Goal: Information Seeking & Learning: Check status

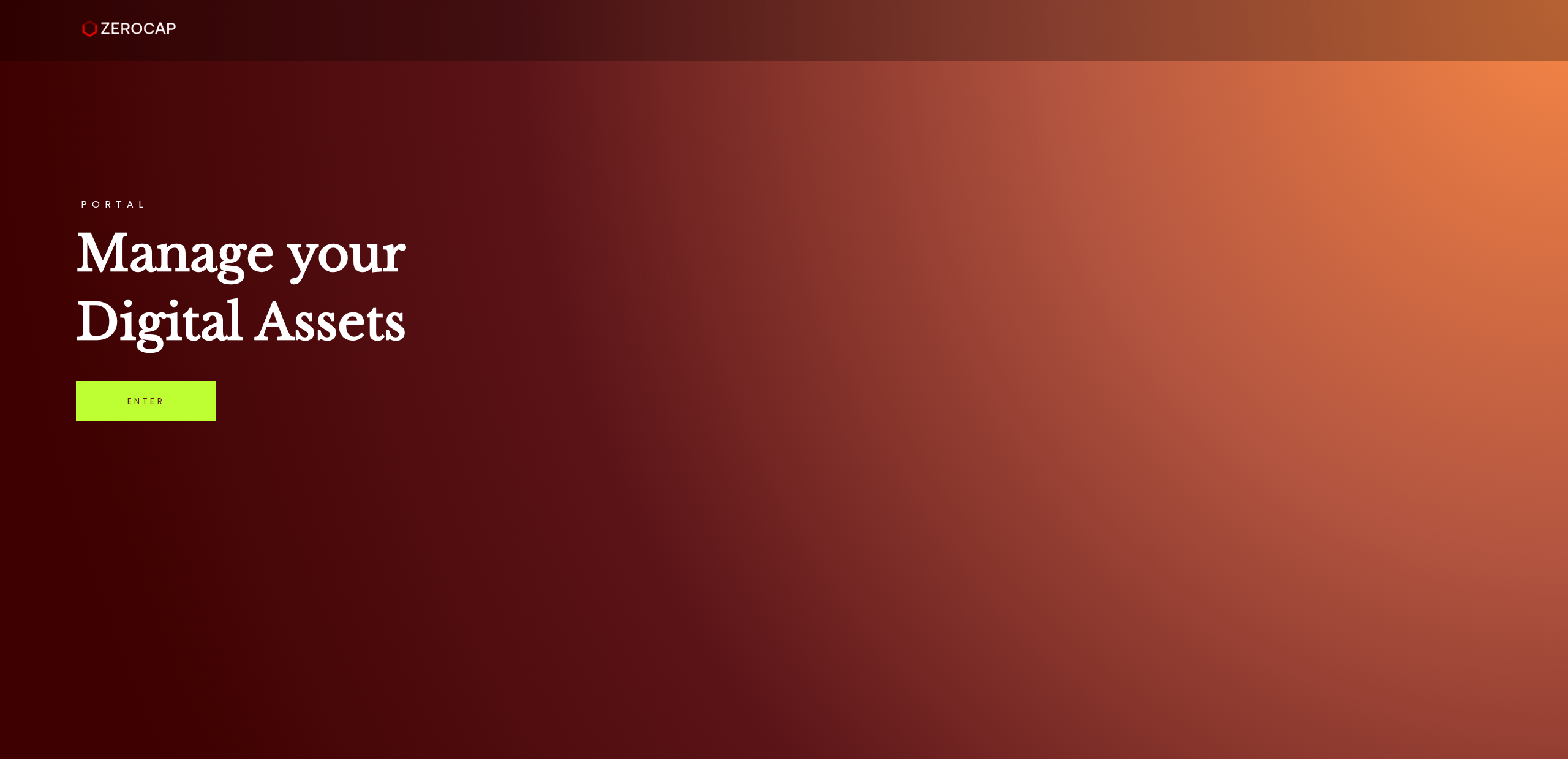
click at [165, 405] on link "Enter" at bounding box center [147, 401] width 141 height 40
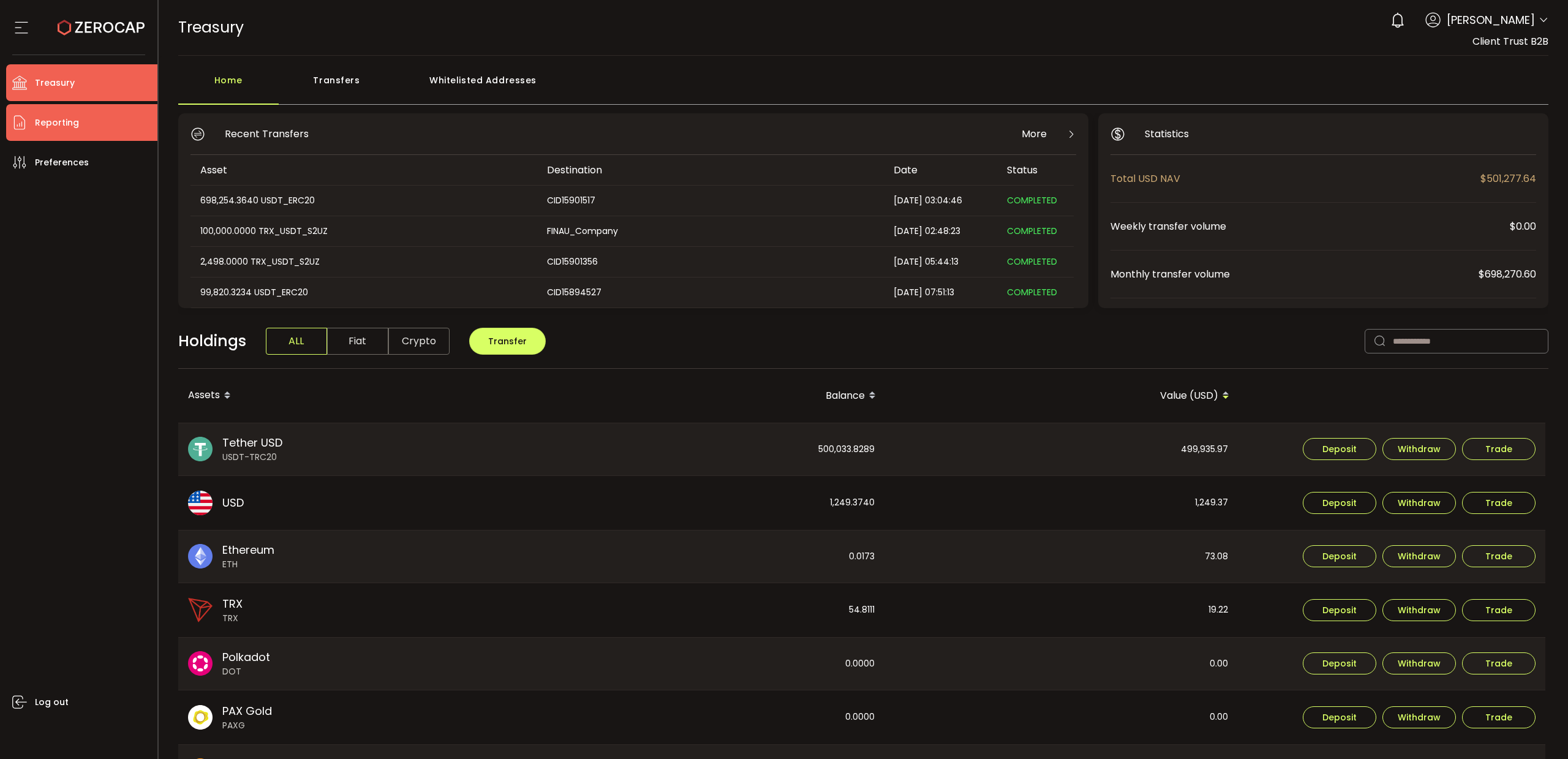
click at [70, 121] on span "Reporting" at bounding box center [57, 123] width 44 height 18
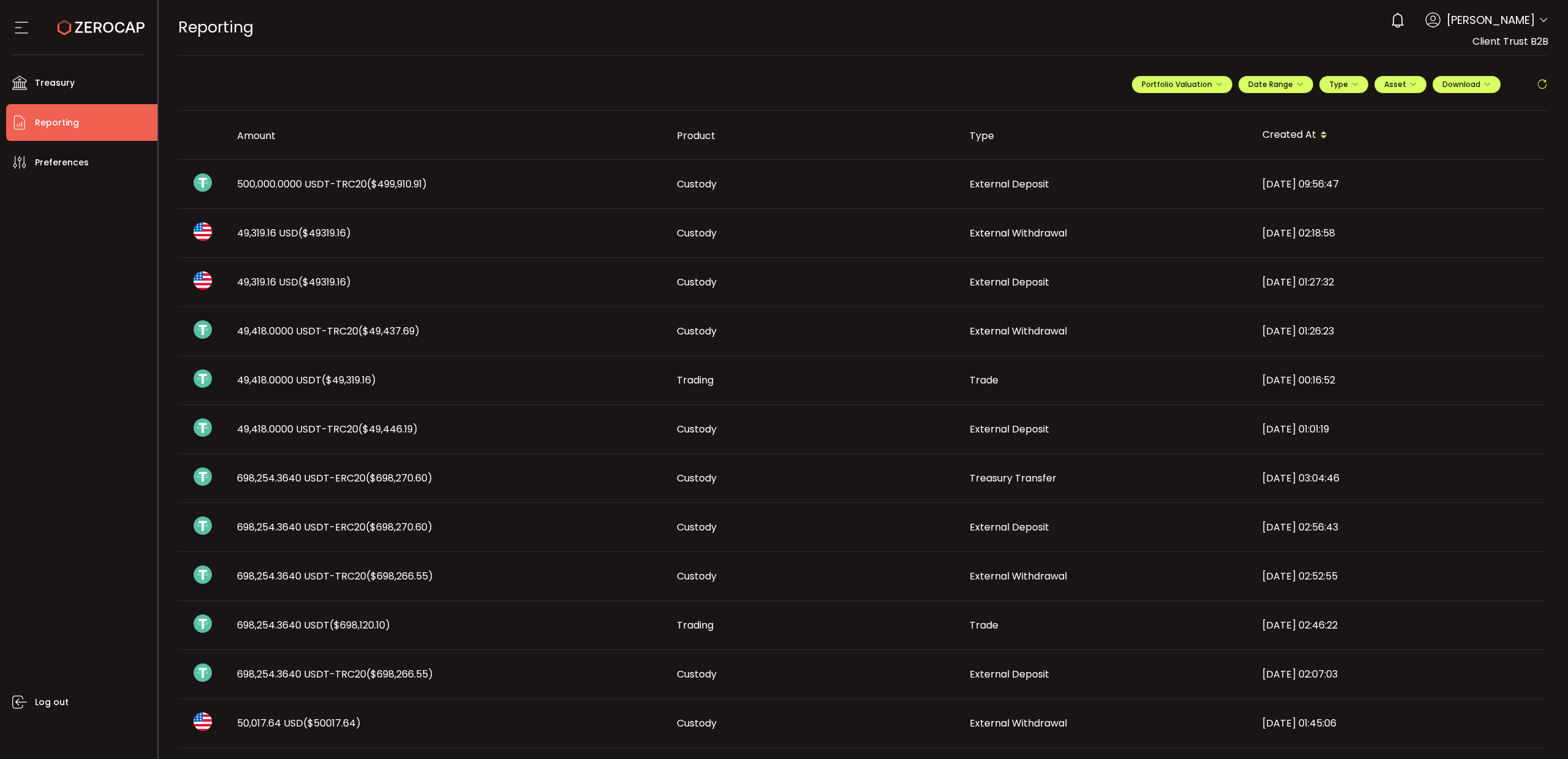
click at [308, 183] on span "500,000.0000 USDT-TRC20 ($499,910.91)" at bounding box center [332, 184] width 190 height 14
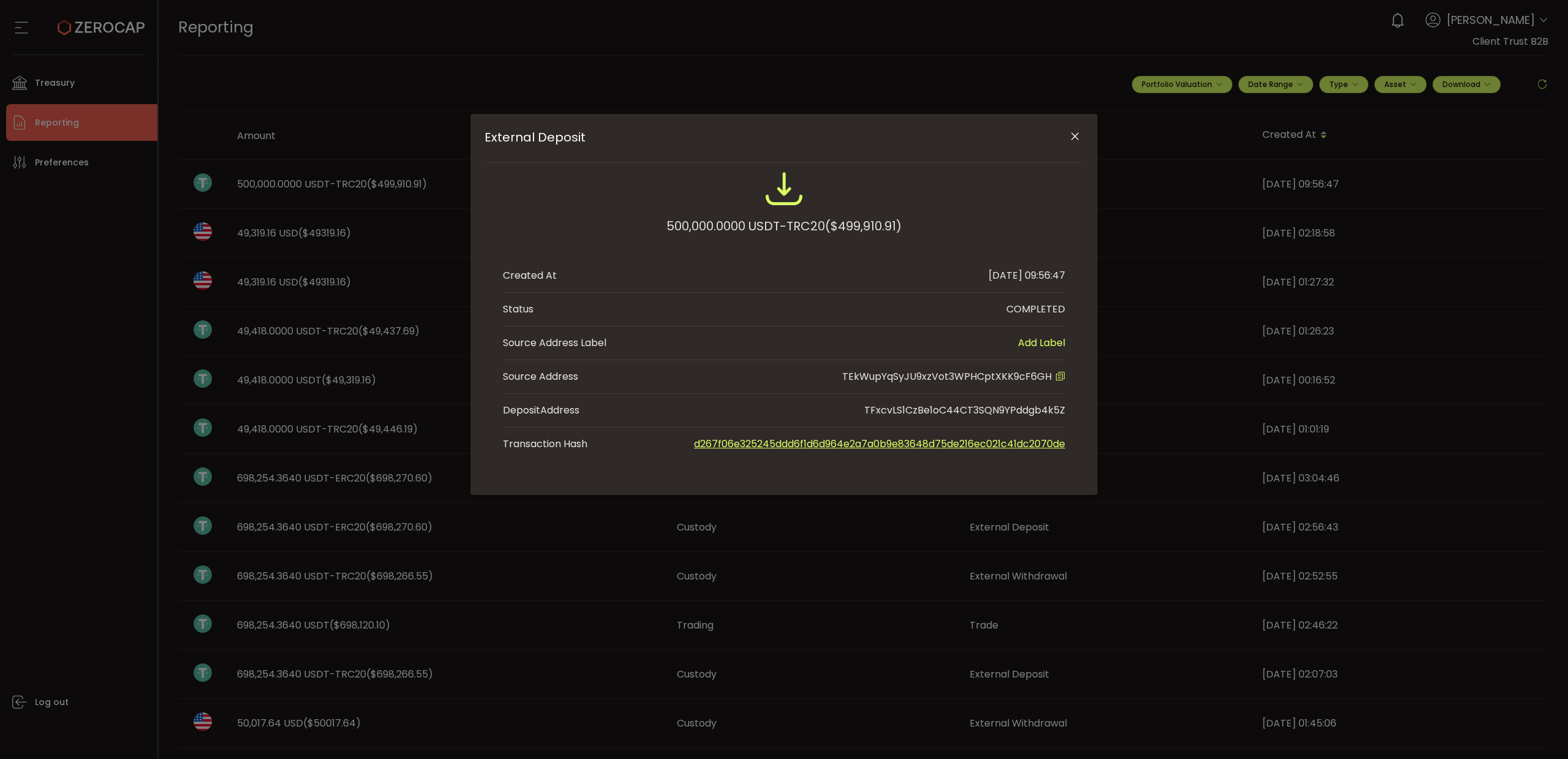
click at [1074, 140] on icon "Close" at bounding box center [1075, 136] width 12 height 12
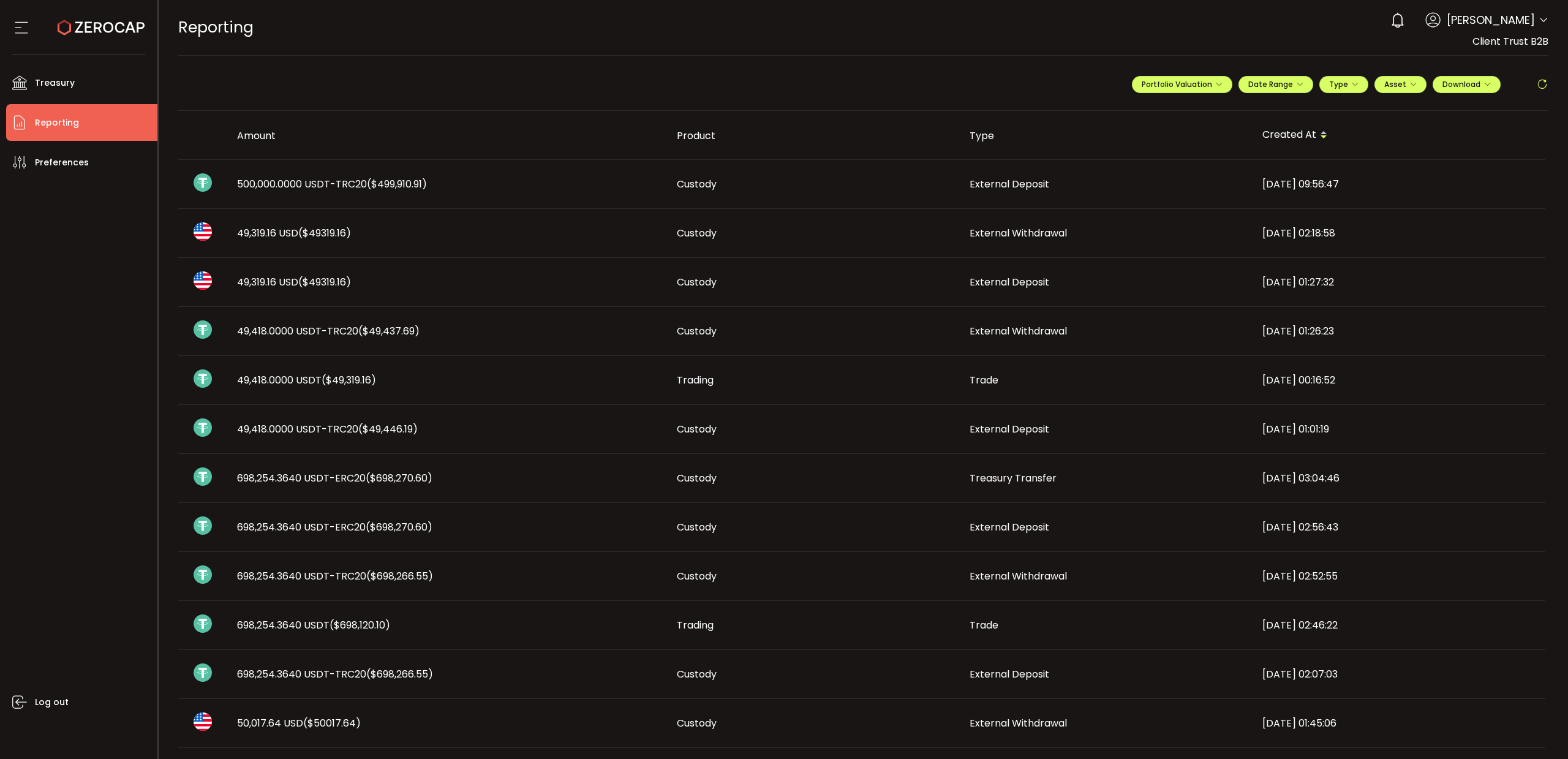
click at [298, 333] on span "49,418.0000 USDT-TRC20 ($49,437.69)" at bounding box center [328, 331] width 183 height 14
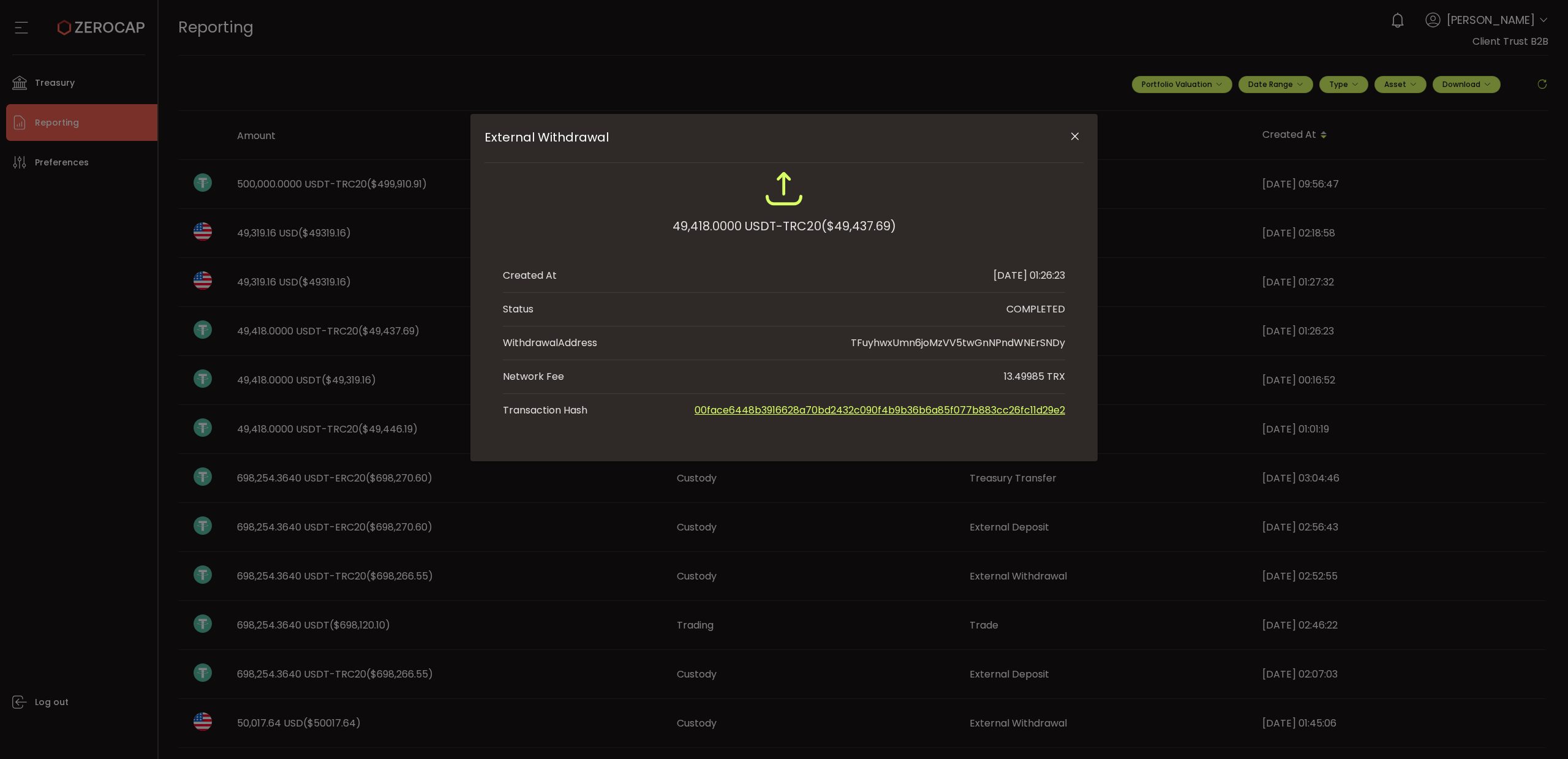
click at [1080, 136] on icon "Close" at bounding box center [1075, 136] width 12 height 12
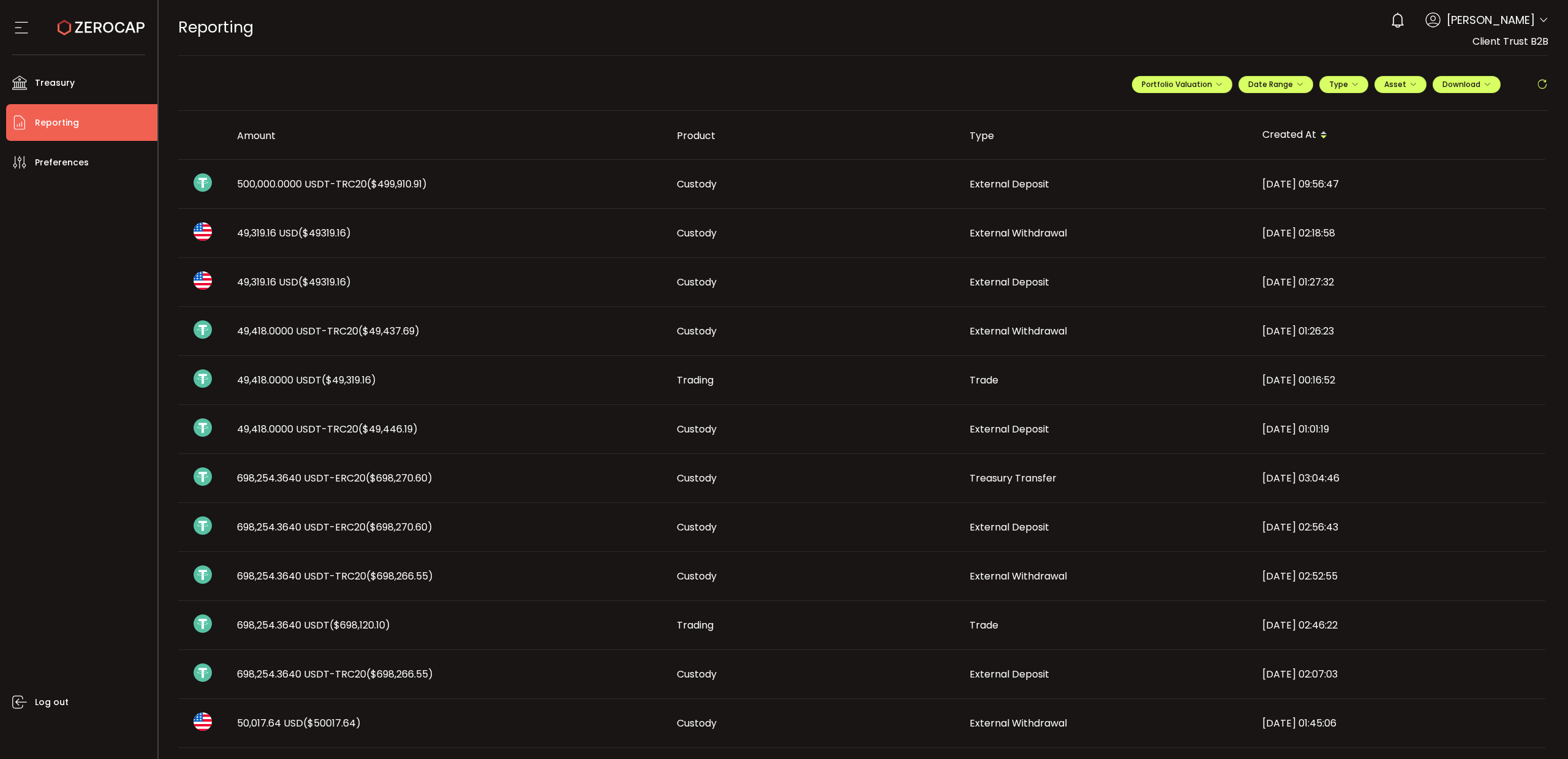
click at [302, 435] on span "49,418.0000 USDT-TRC20 ($49,446.19)" at bounding box center [327, 429] width 181 height 14
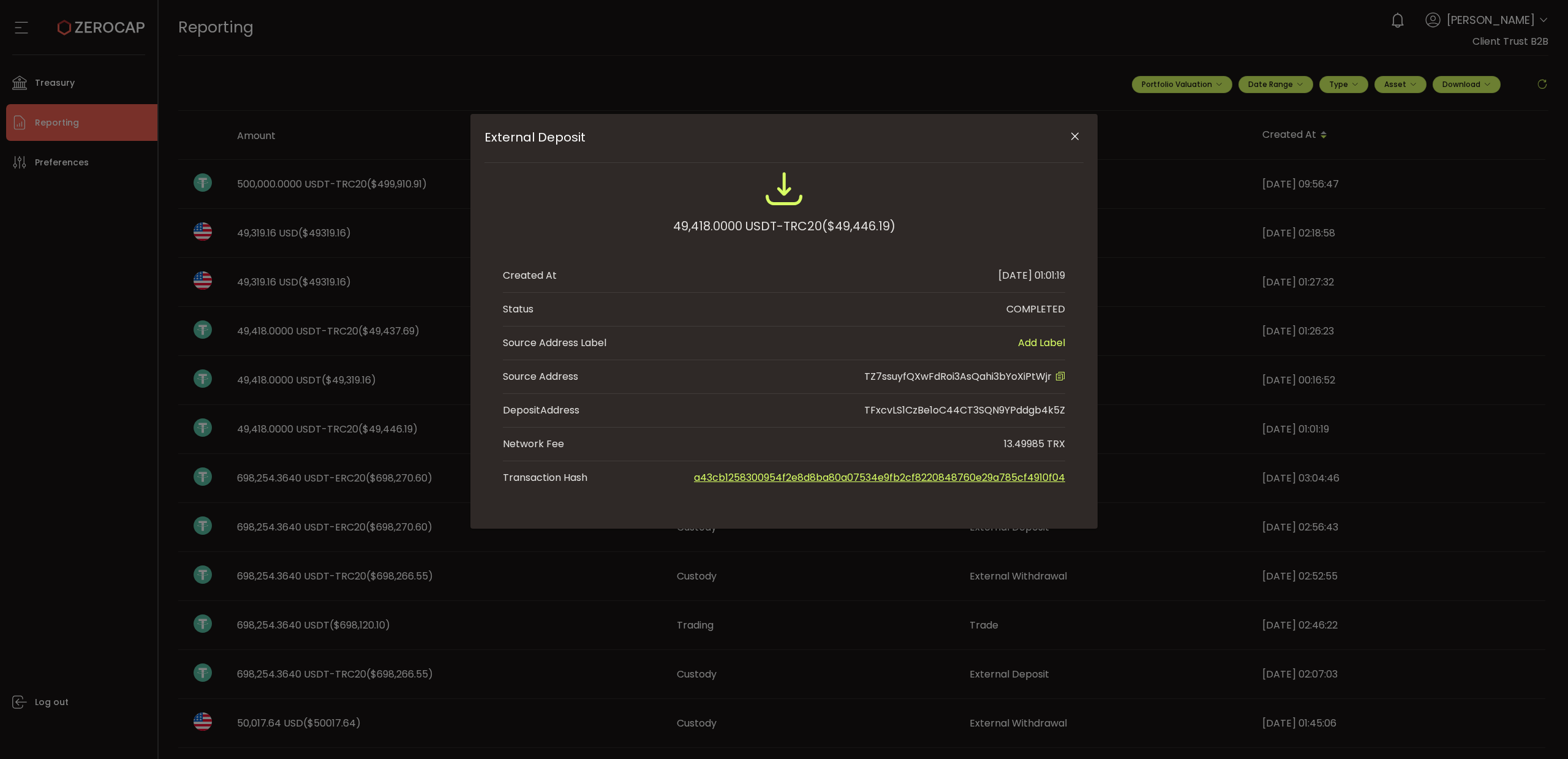
click at [1075, 140] on icon "Close" at bounding box center [1075, 136] width 12 height 12
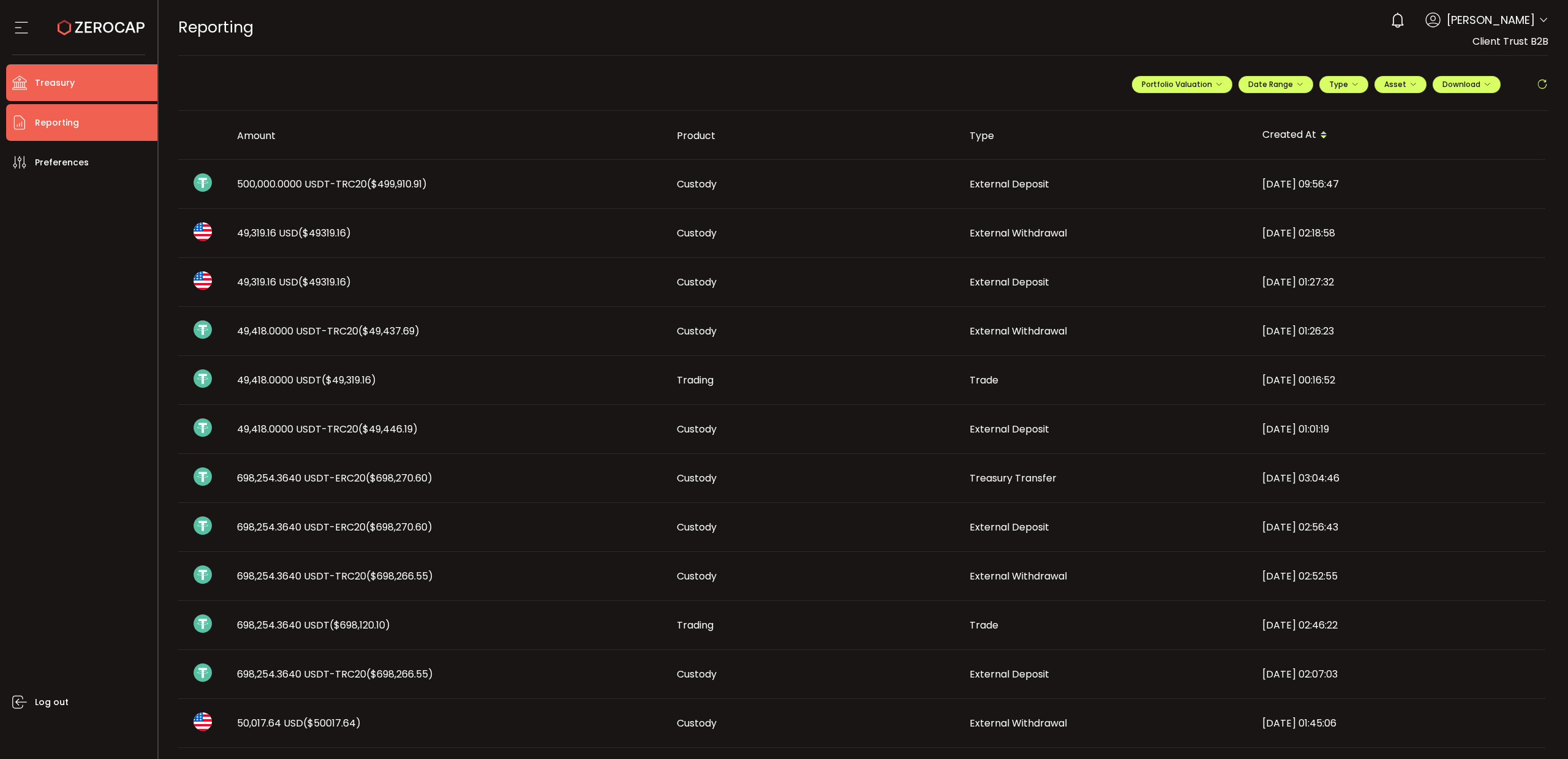
click at [71, 85] on span "Treasury" at bounding box center [55, 83] width 39 height 18
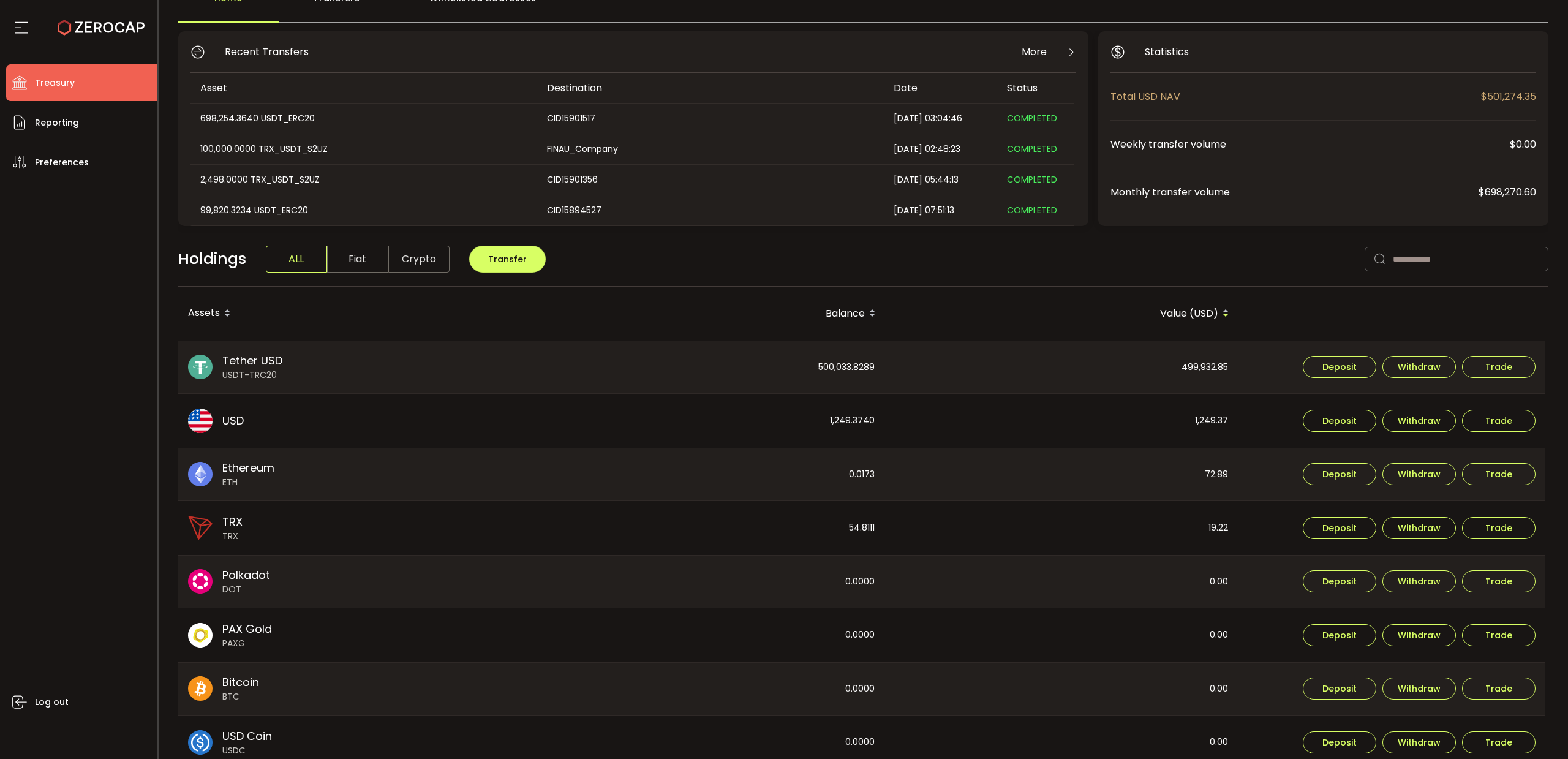
scroll to position [25, 0]
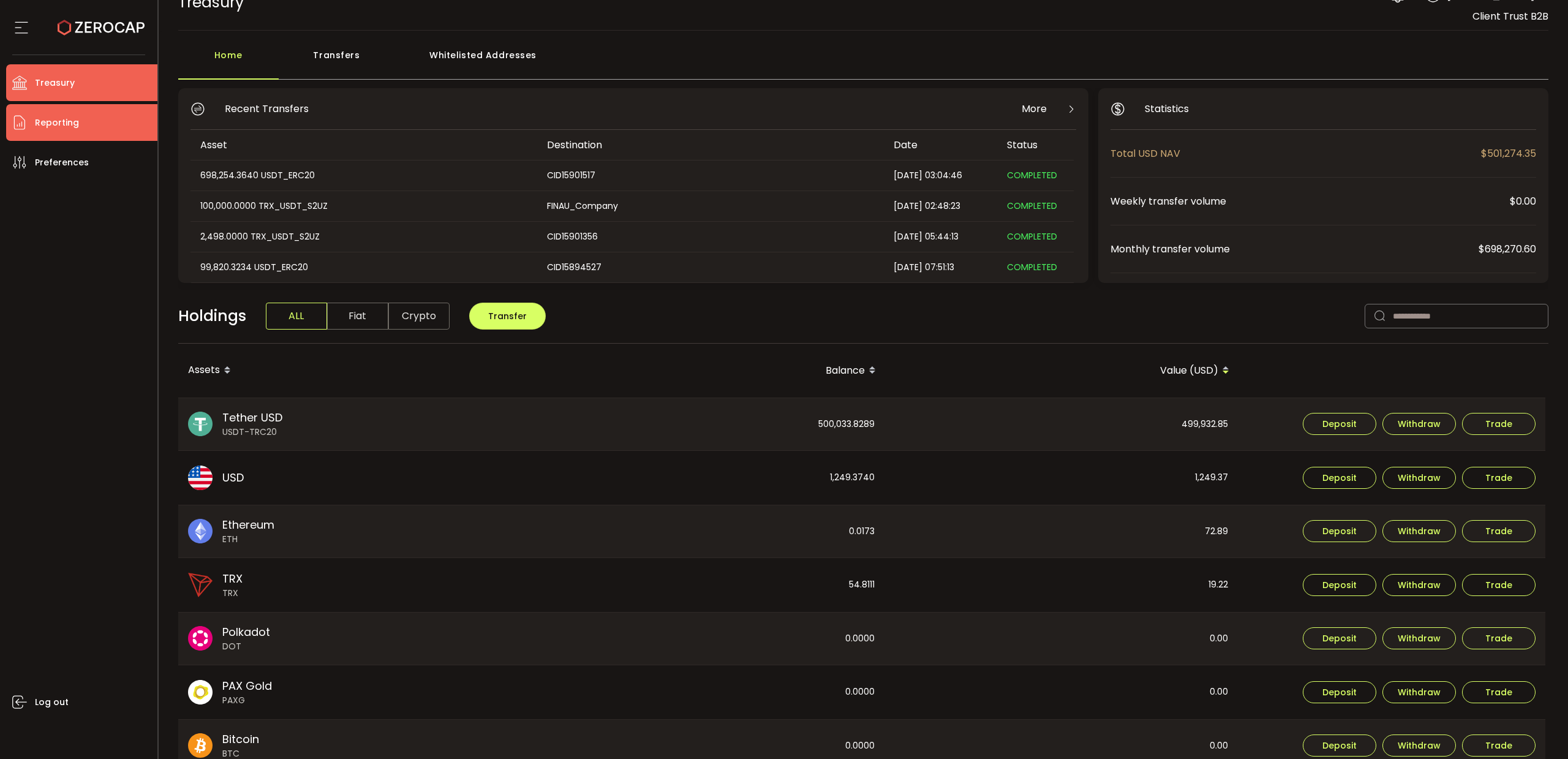
click at [70, 128] on span "Reporting" at bounding box center [57, 123] width 44 height 18
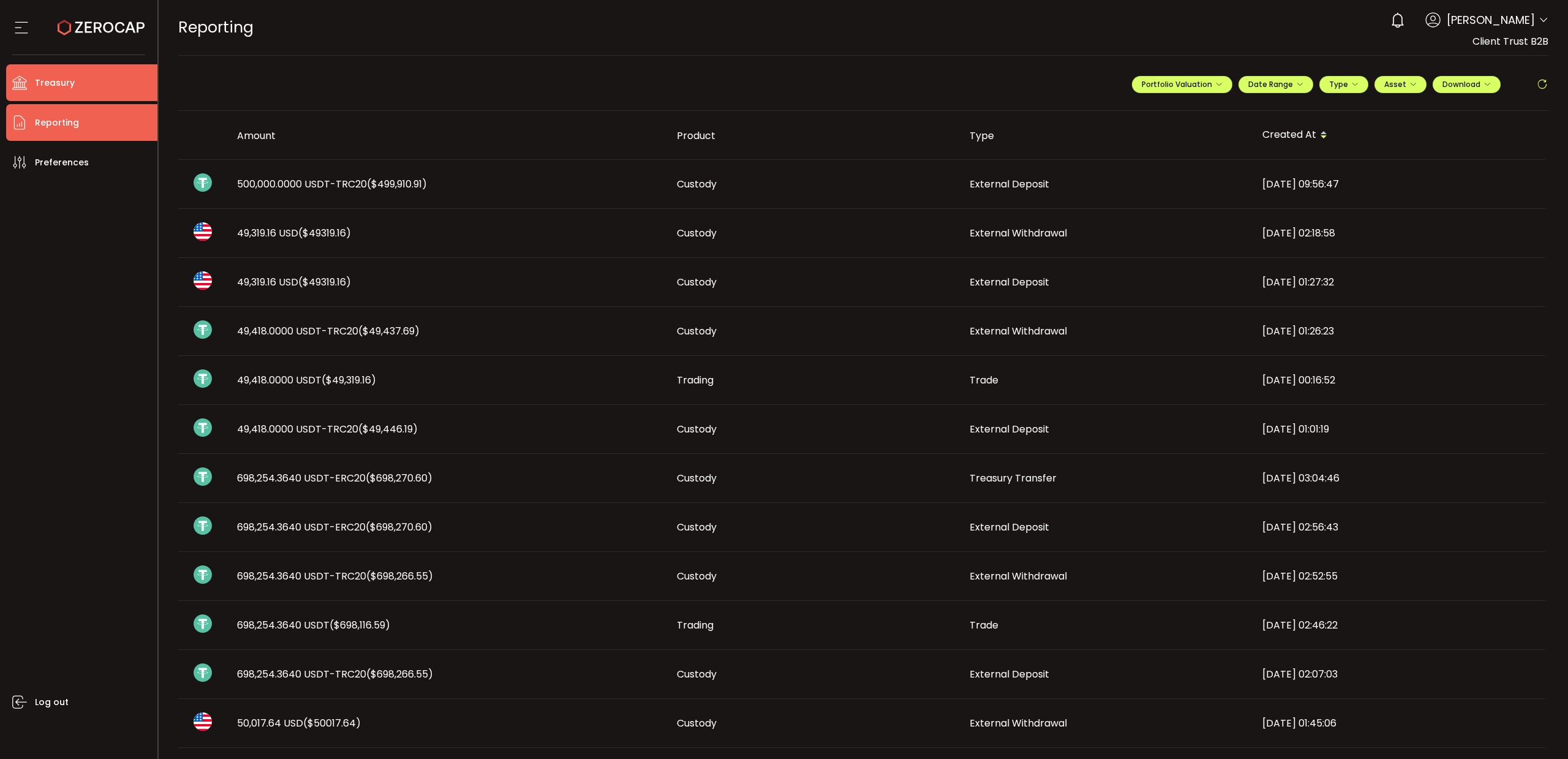
click at [55, 77] on span "Treasury" at bounding box center [55, 83] width 39 height 18
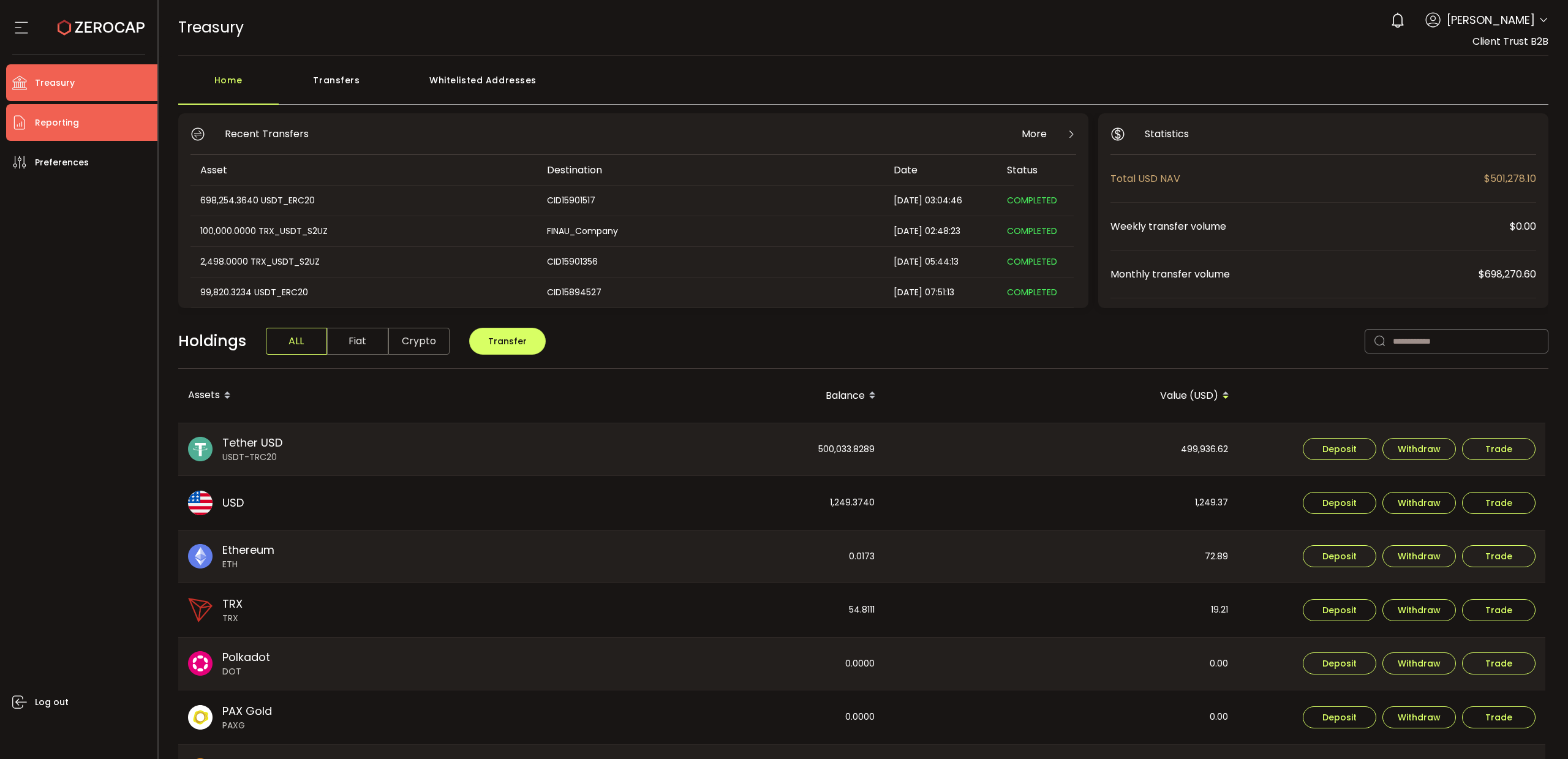
click at [44, 119] on span "Reporting" at bounding box center [57, 123] width 44 height 18
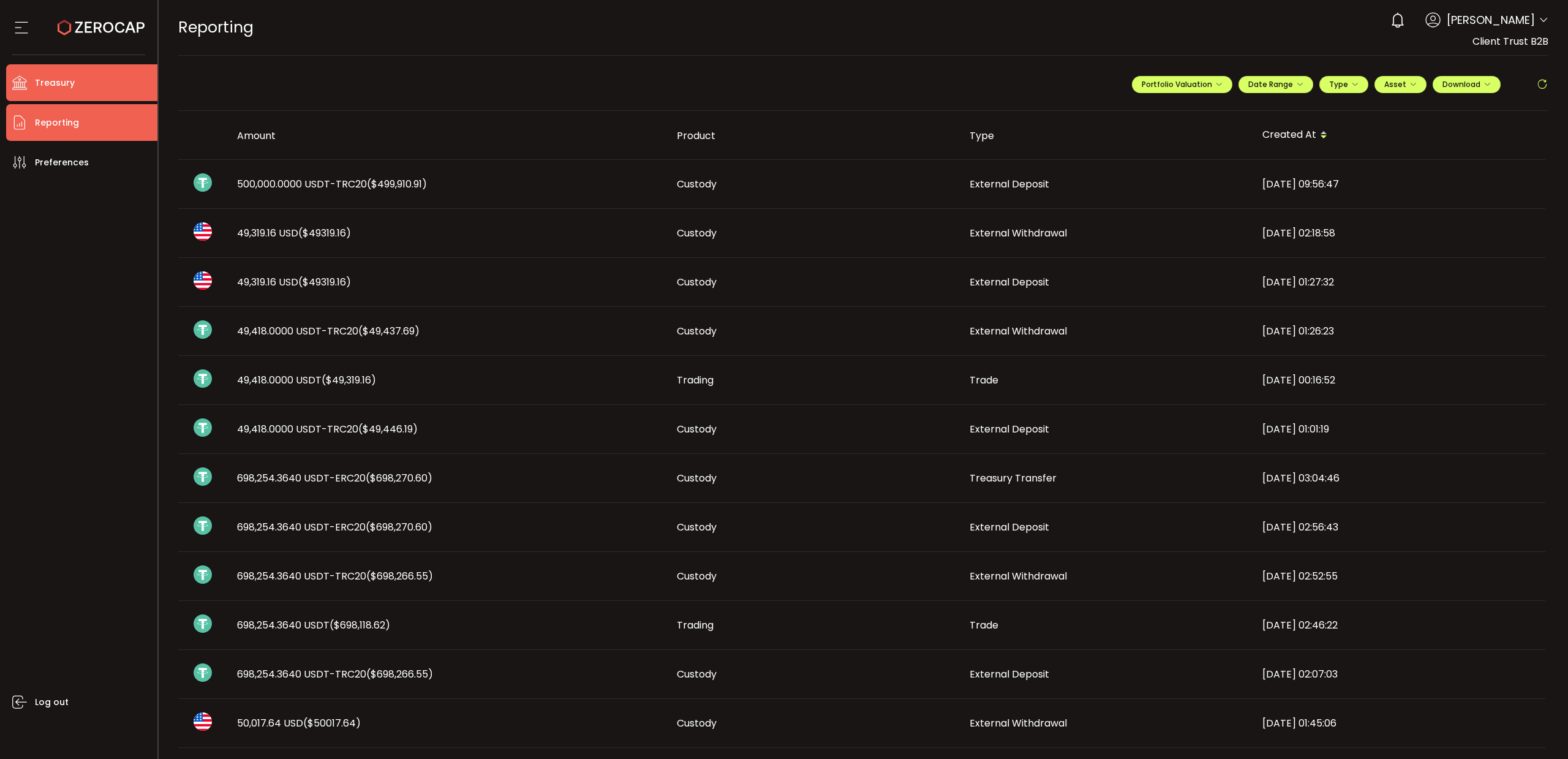
click at [65, 83] on span "Treasury" at bounding box center [55, 83] width 39 height 18
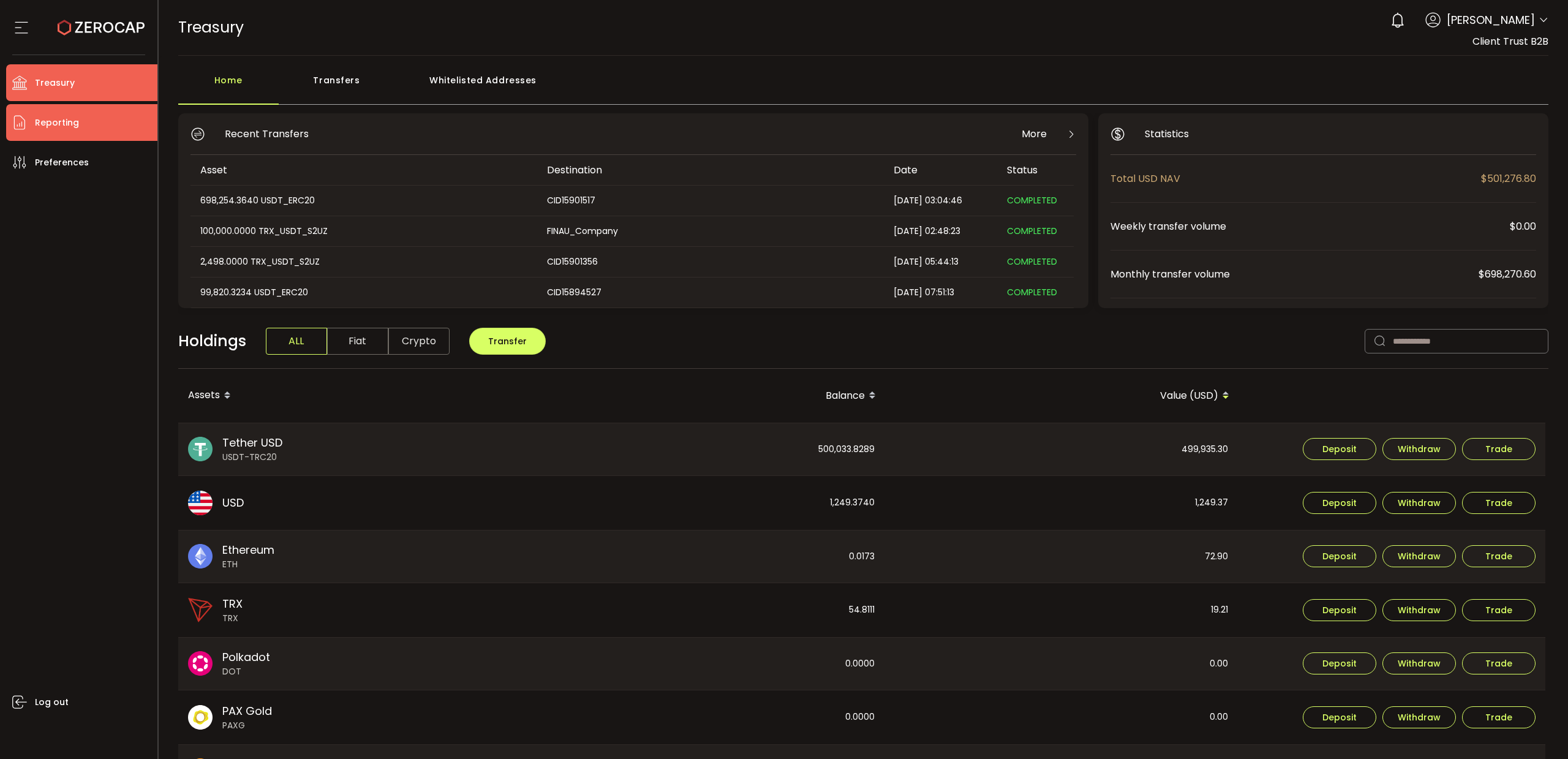
click at [58, 122] on span "Reporting" at bounding box center [57, 123] width 44 height 18
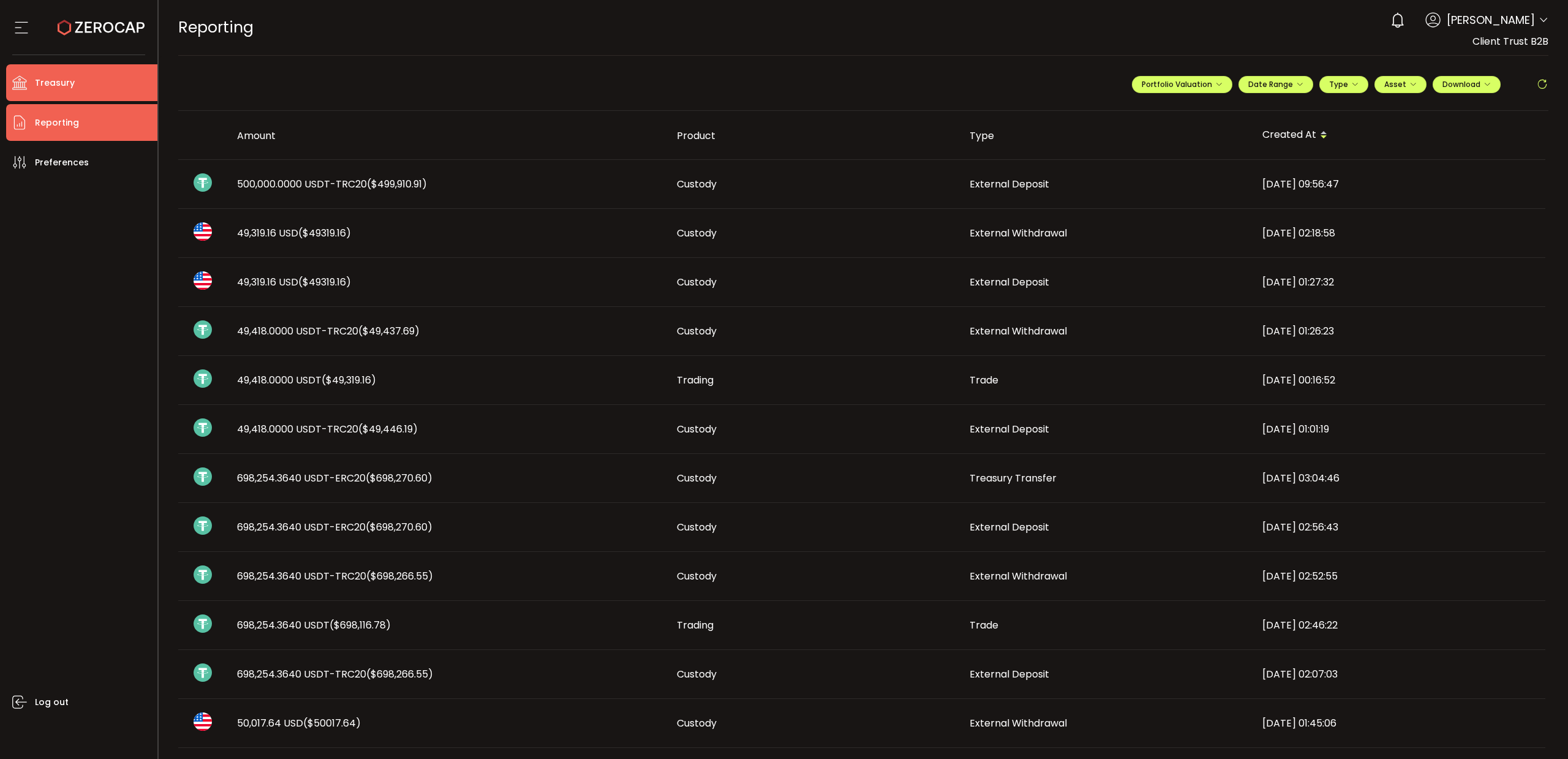
click at [52, 81] on span "Treasury" at bounding box center [55, 83] width 39 height 18
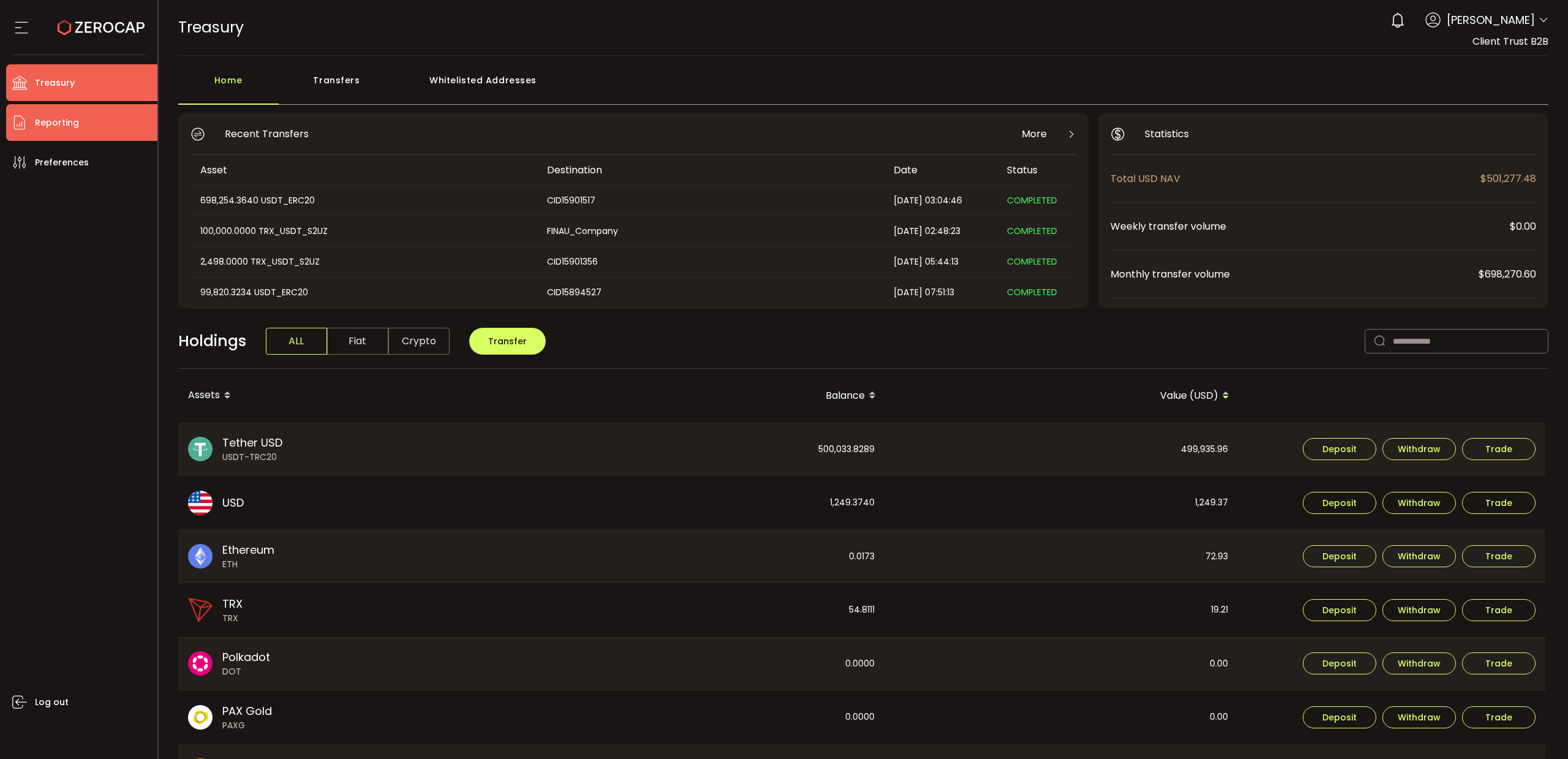
click at [40, 129] on span "Reporting" at bounding box center [57, 123] width 44 height 18
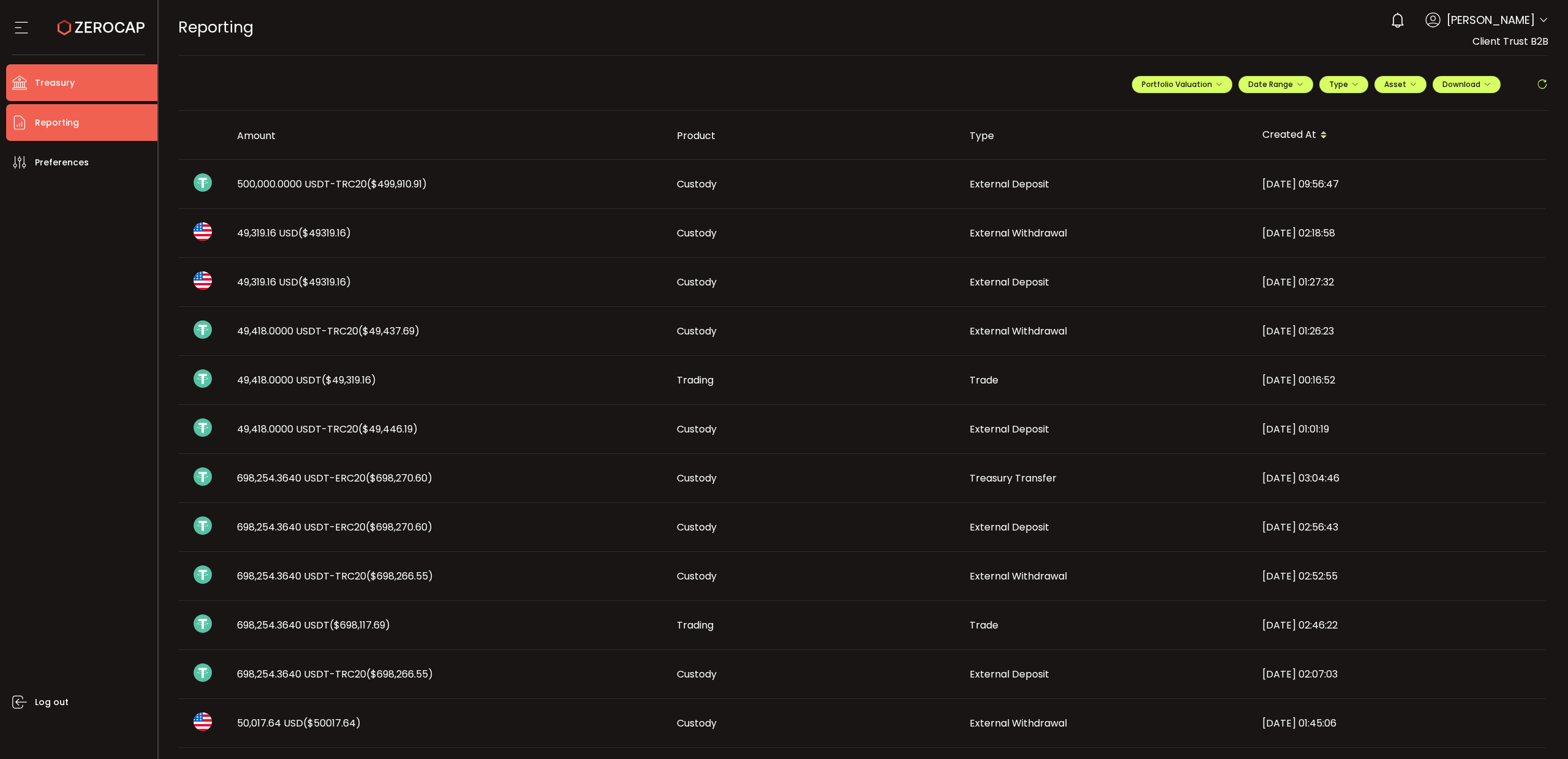
click at [69, 86] on span "Treasury" at bounding box center [55, 83] width 39 height 18
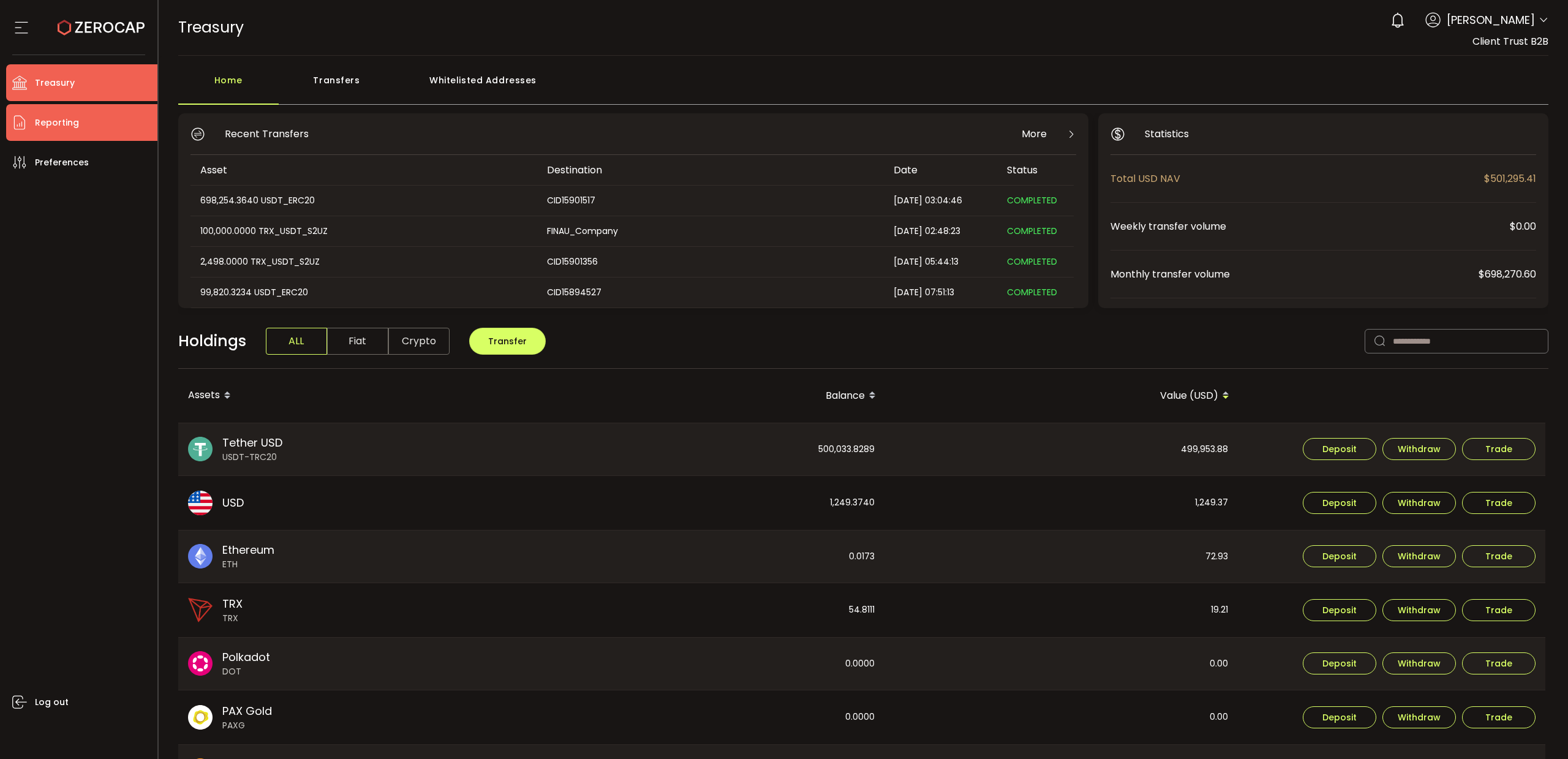
click at [81, 128] on li "Reporting" at bounding box center [81, 123] width 152 height 37
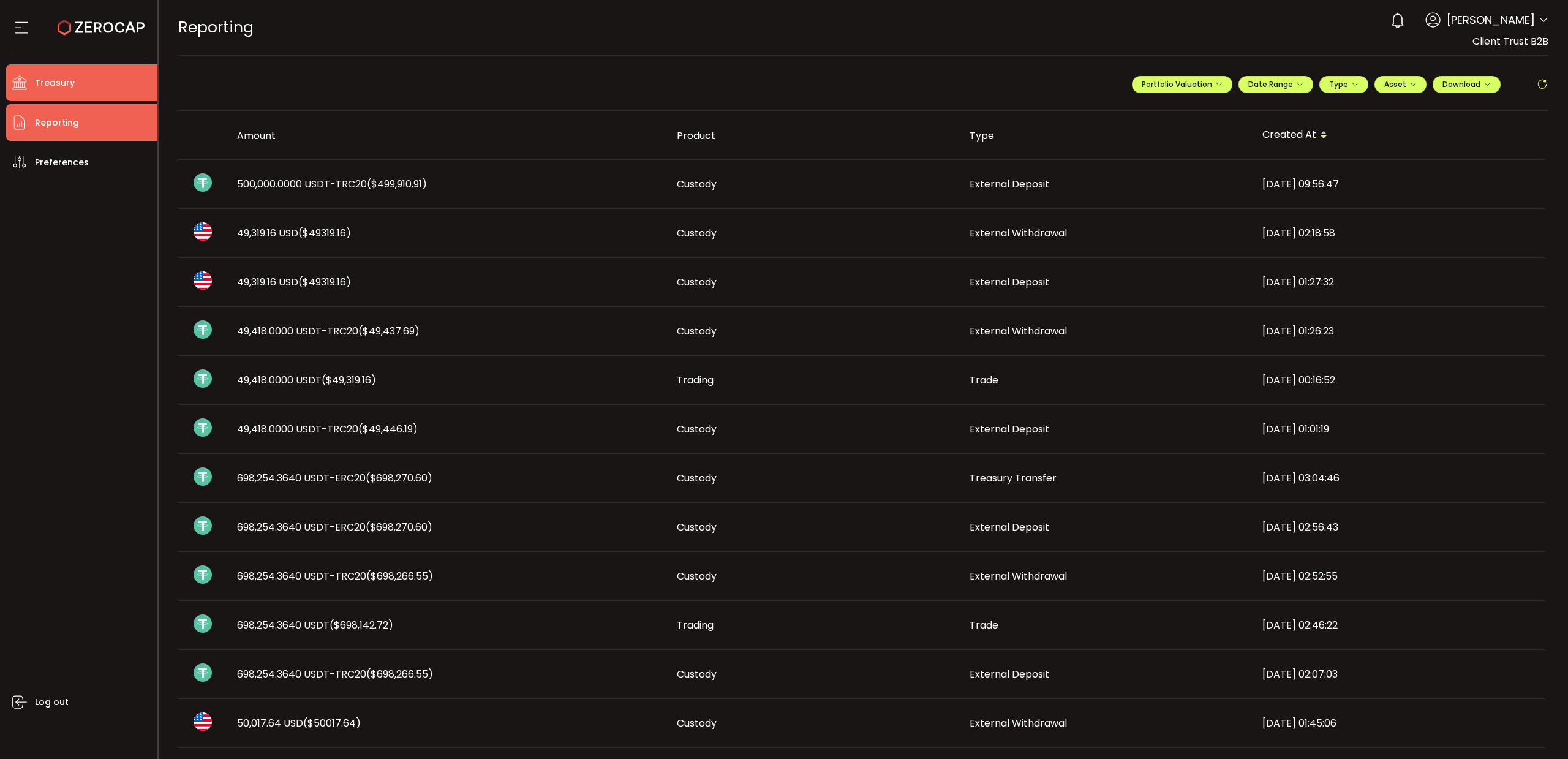
click at [35, 78] on span "Treasury" at bounding box center [55, 83] width 39 height 18
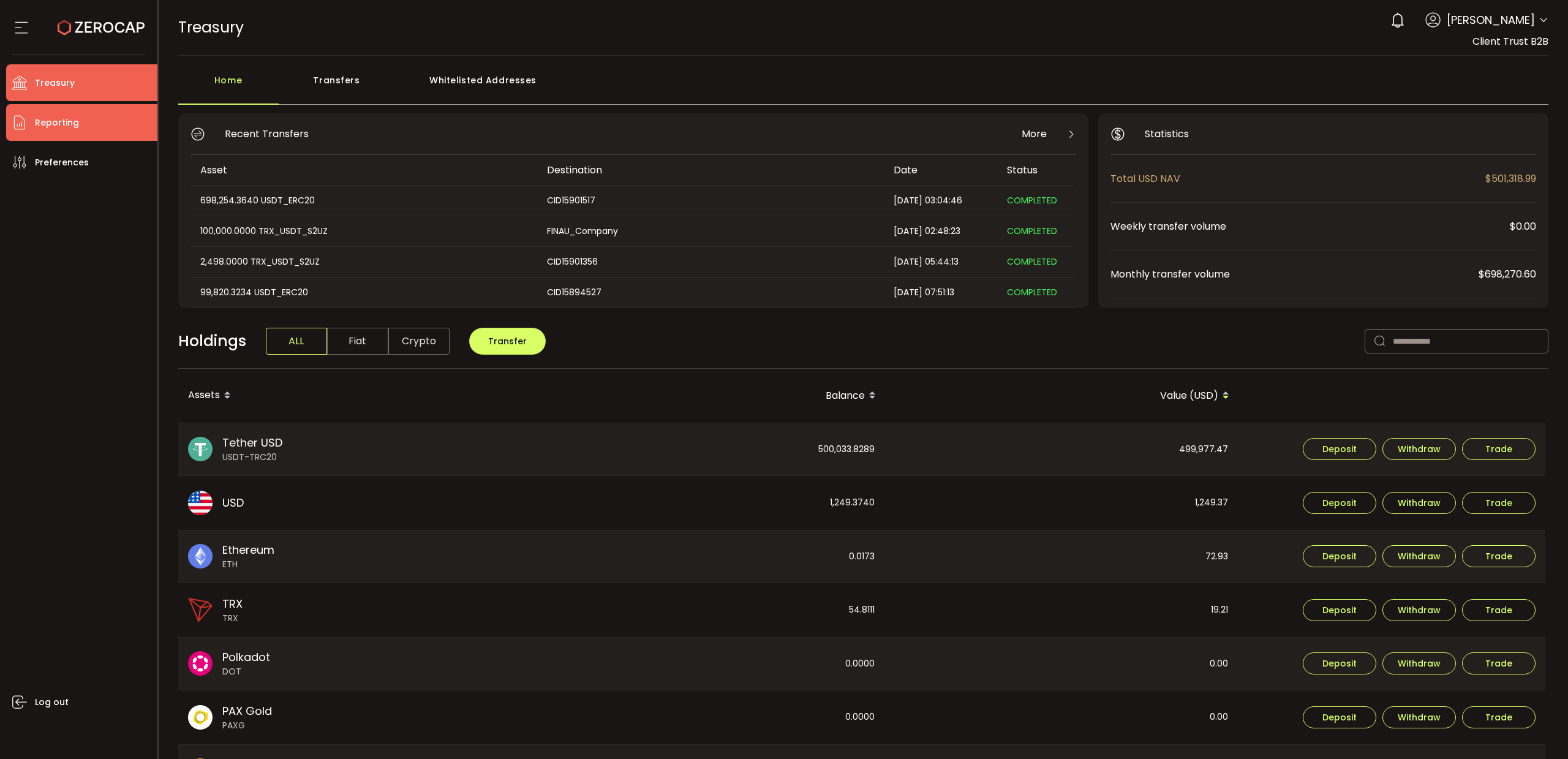
click at [59, 126] on span "Reporting" at bounding box center [57, 123] width 44 height 18
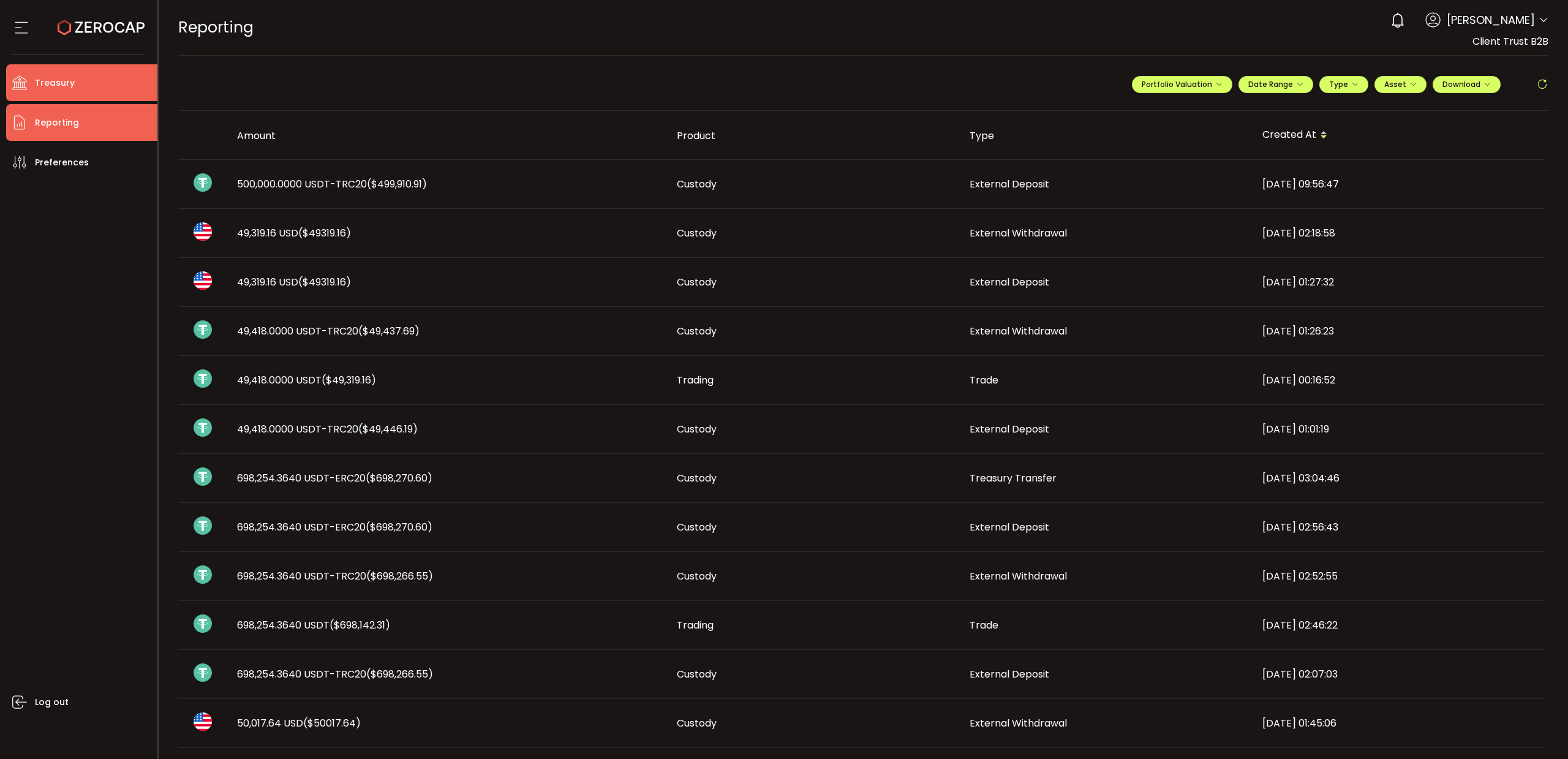
click at [53, 96] on li "Treasury" at bounding box center [81, 82] width 152 height 37
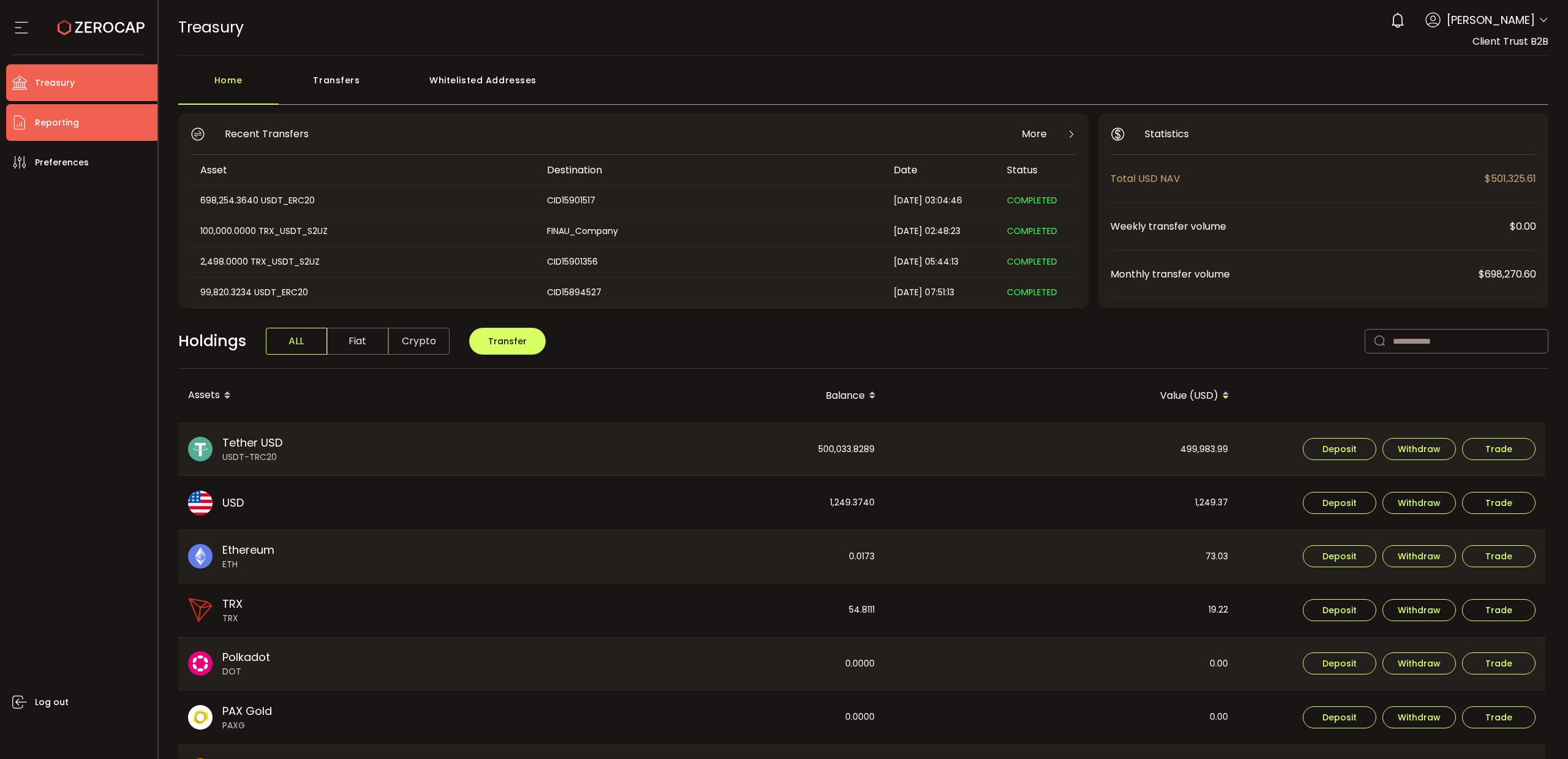
click at [50, 116] on span "Reporting" at bounding box center [57, 123] width 44 height 18
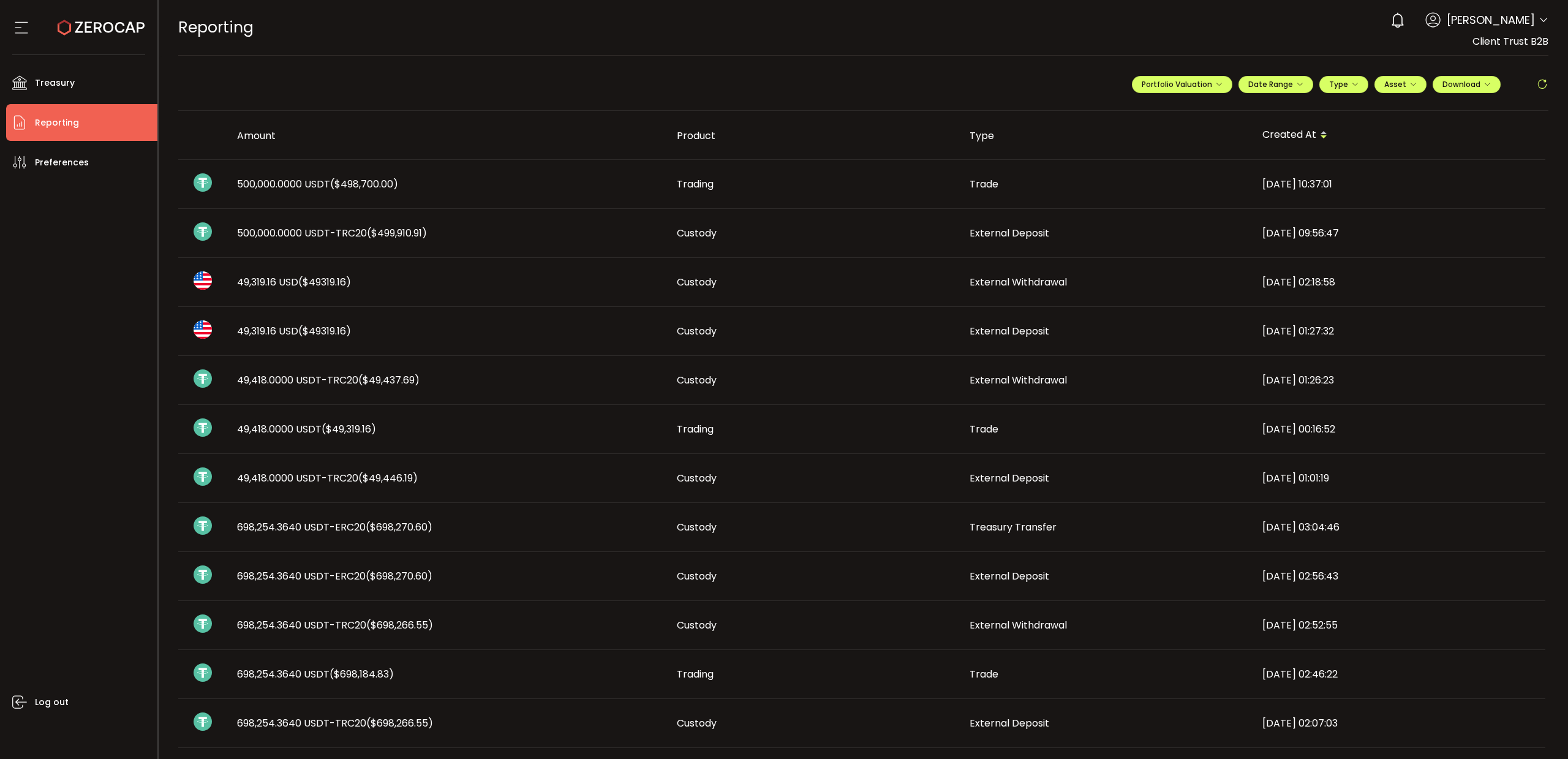
click at [351, 185] on span "($498,700.00)" at bounding box center [363, 184] width 68 height 14
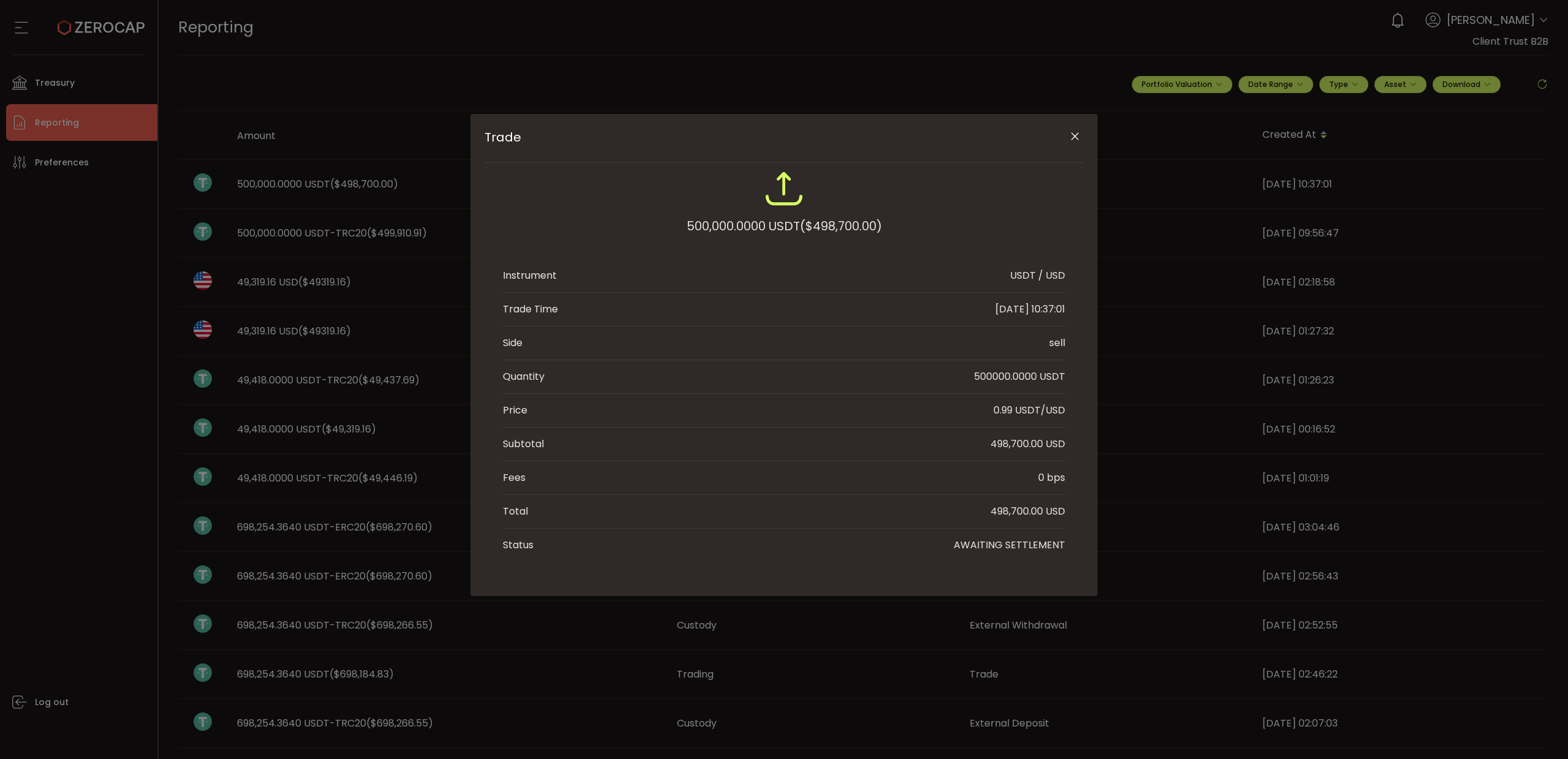
click at [1074, 139] on icon "Close" at bounding box center [1075, 136] width 12 height 12
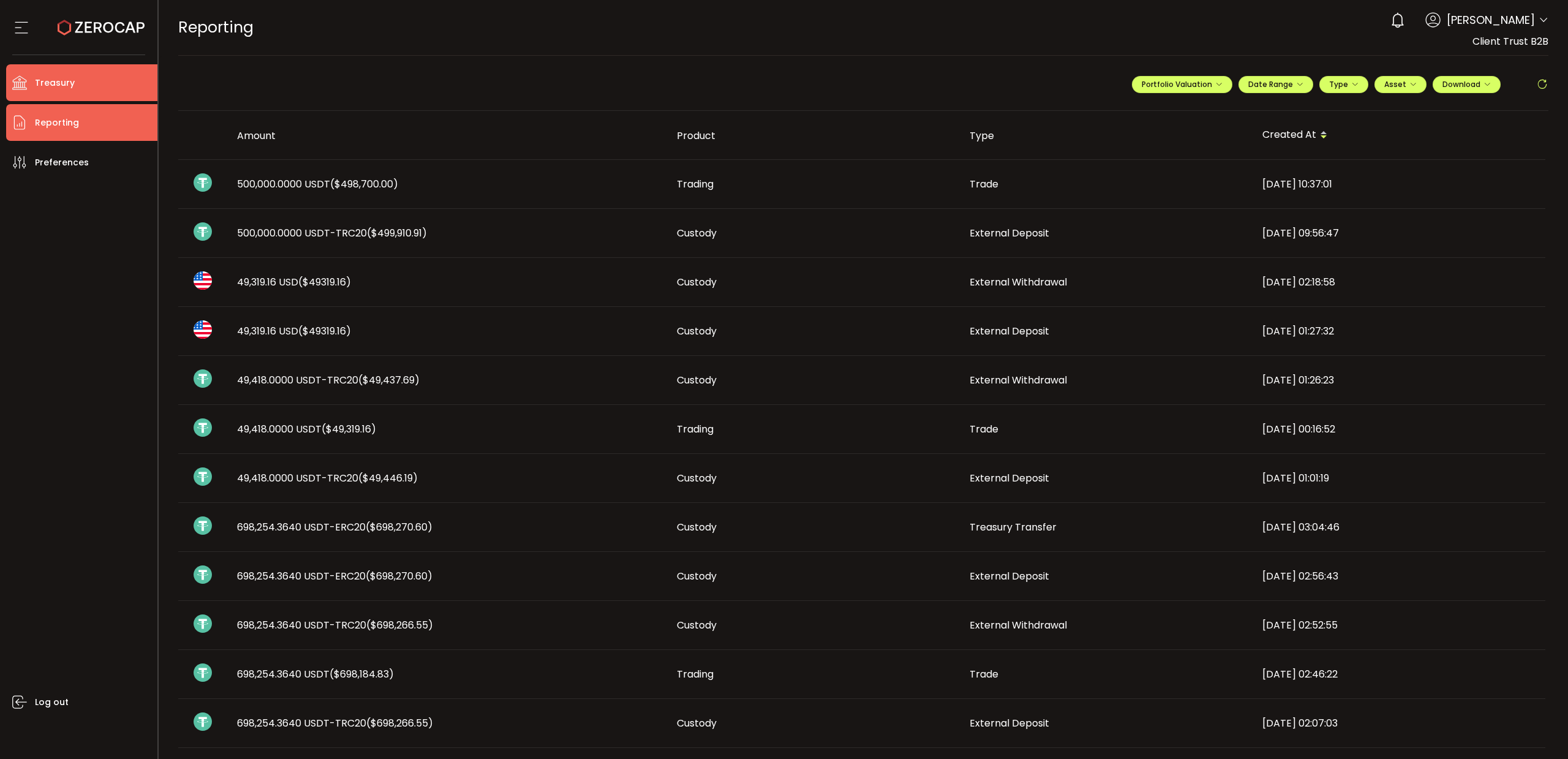
click at [21, 78] on icon at bounding box center [19, 82] width 18 height 15
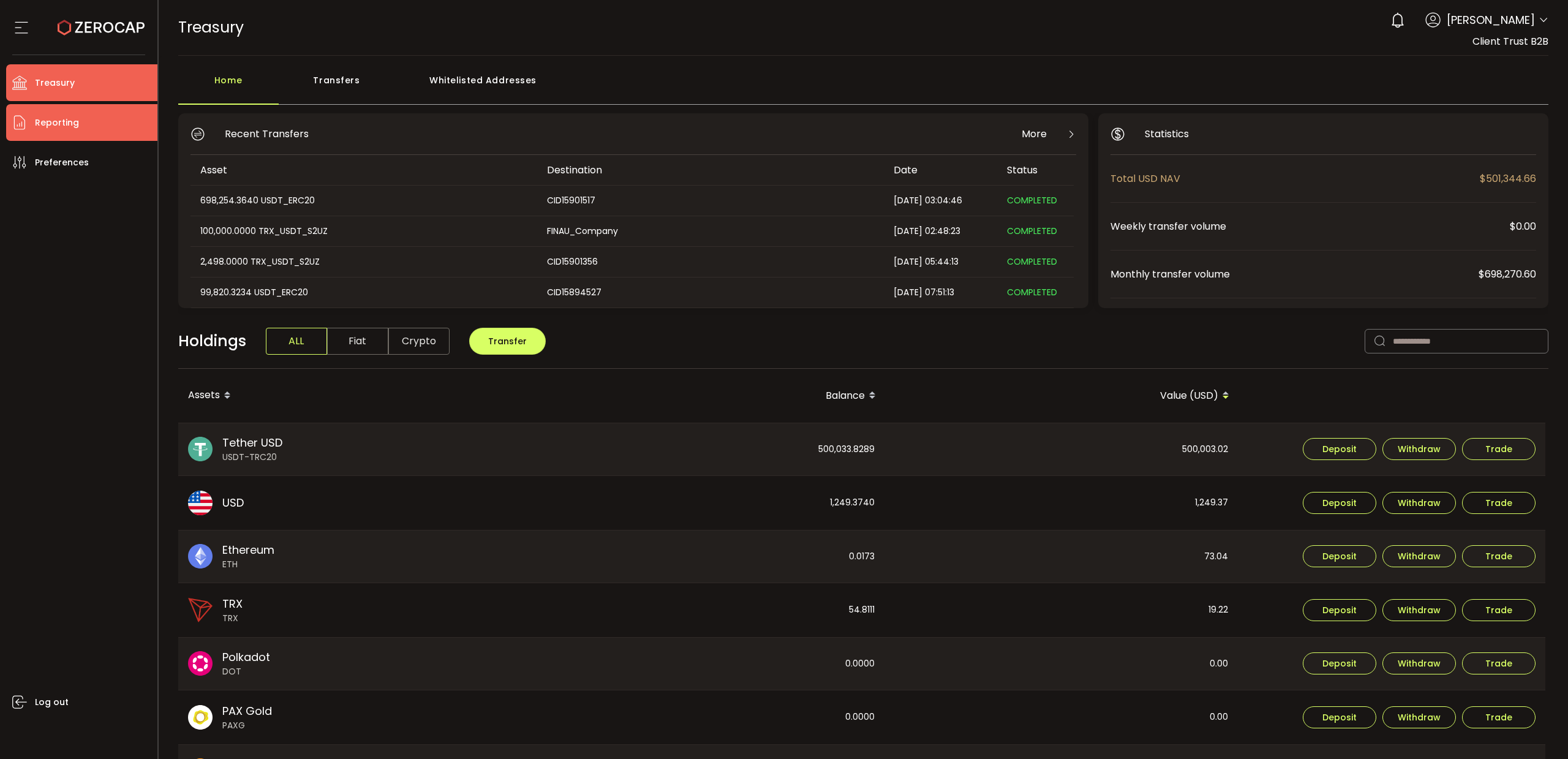
click at [63, 119] on span "Reporting" at bounding box center [57, 123] width 44 height 18
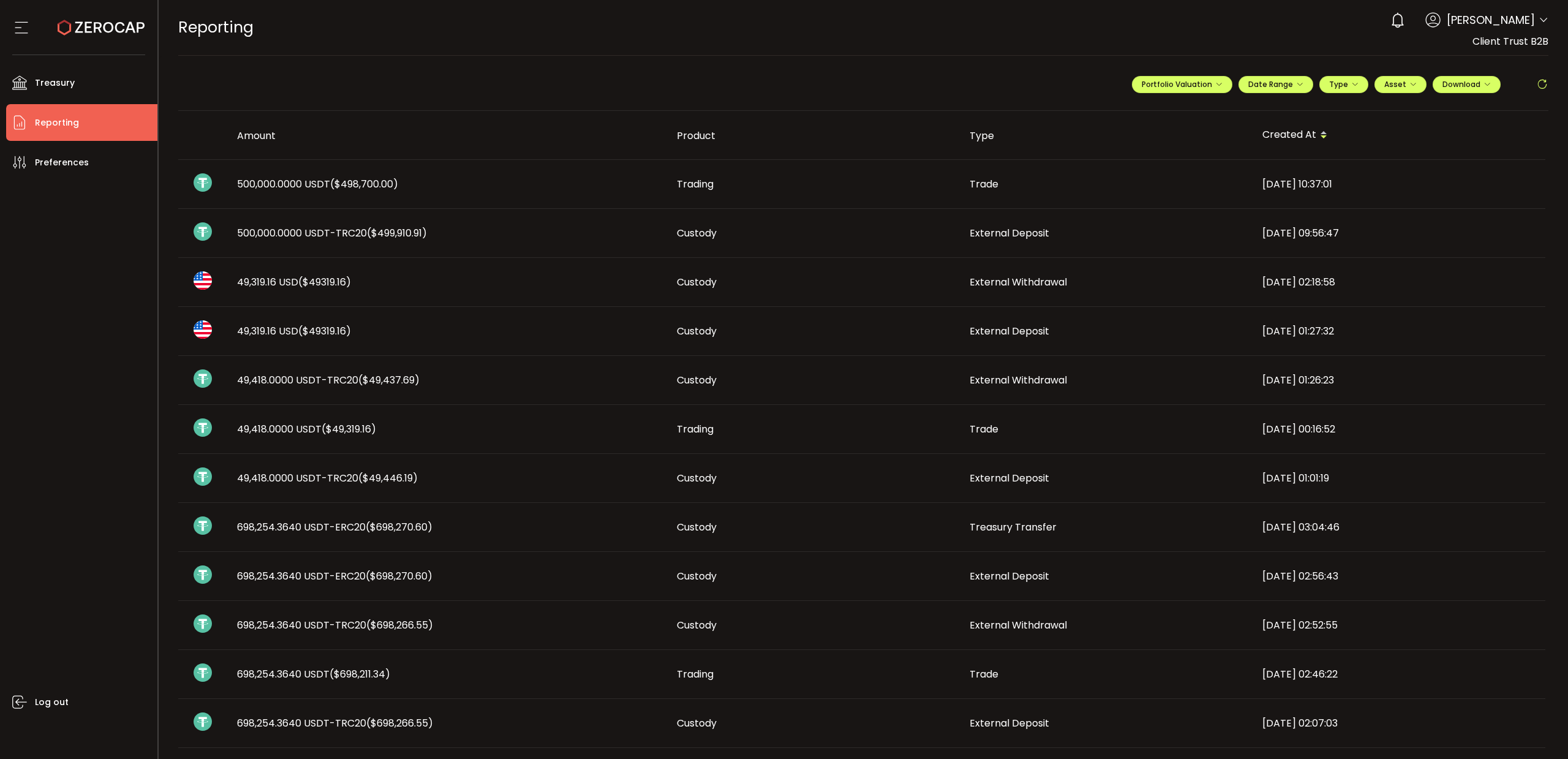
click at [350, 186] on span "($498,700.00)" at bounding box center [363, 184] width 68 height 14
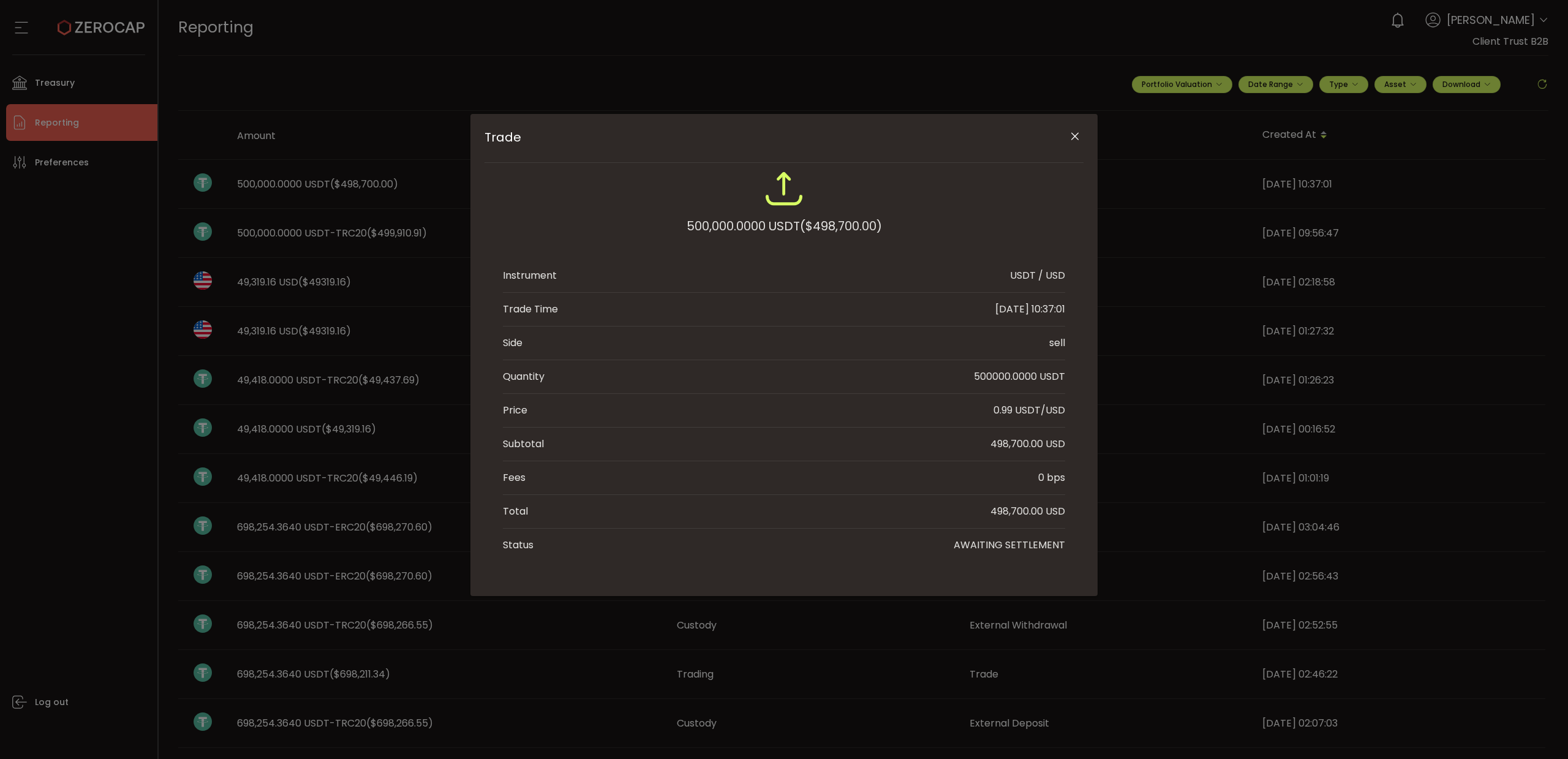
click at [1070, 137] on icon "Close" at bounding box center [1075, 136] width 12 height 12
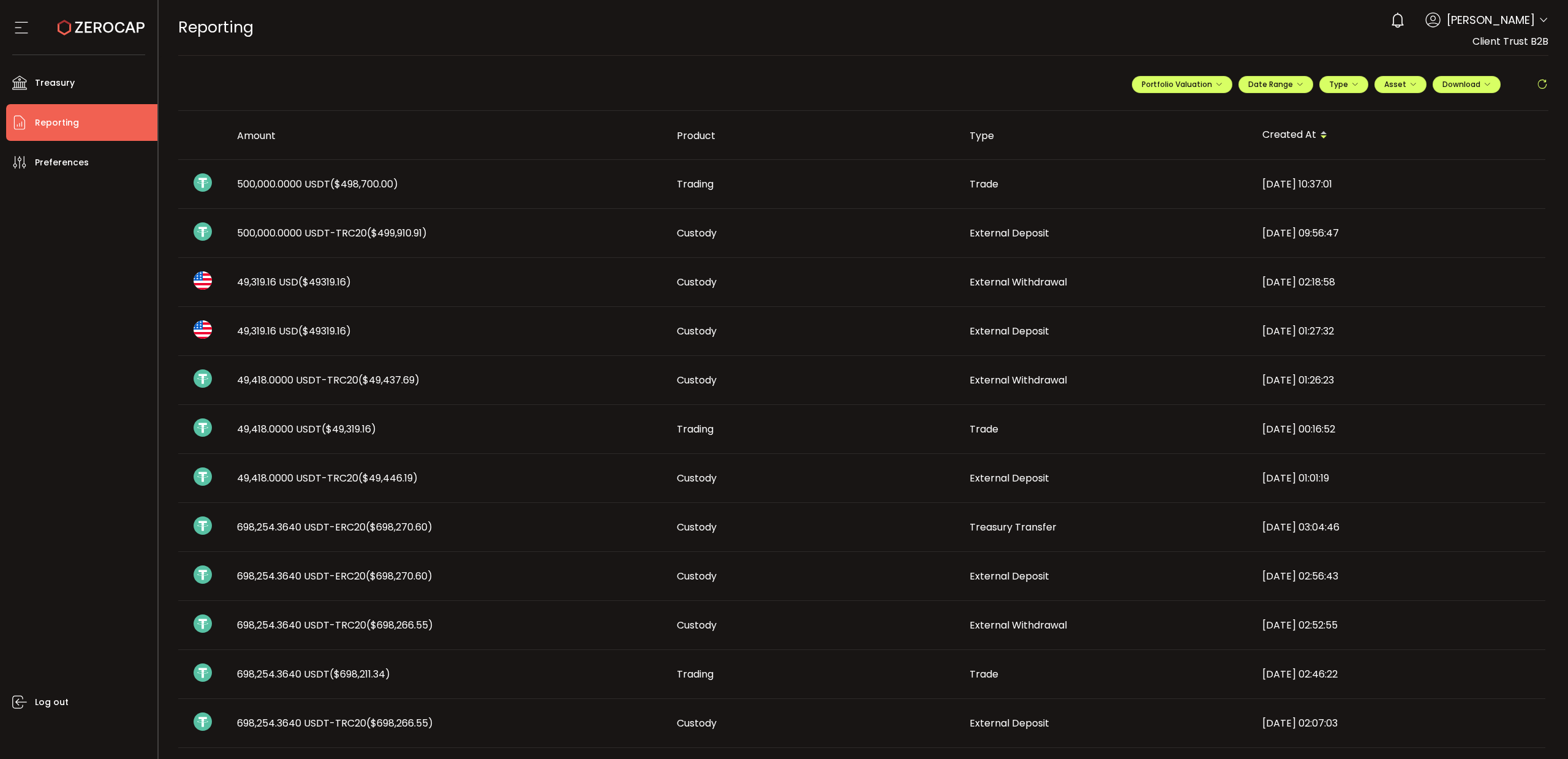
click at [1536, 81] on icon at bounding box center [1542, 85] width 12 height 12
click at [266, 187] on span "500,000.0000 USDT ($498,700.00)" at bounding box center [318, 184] width 161 height 14
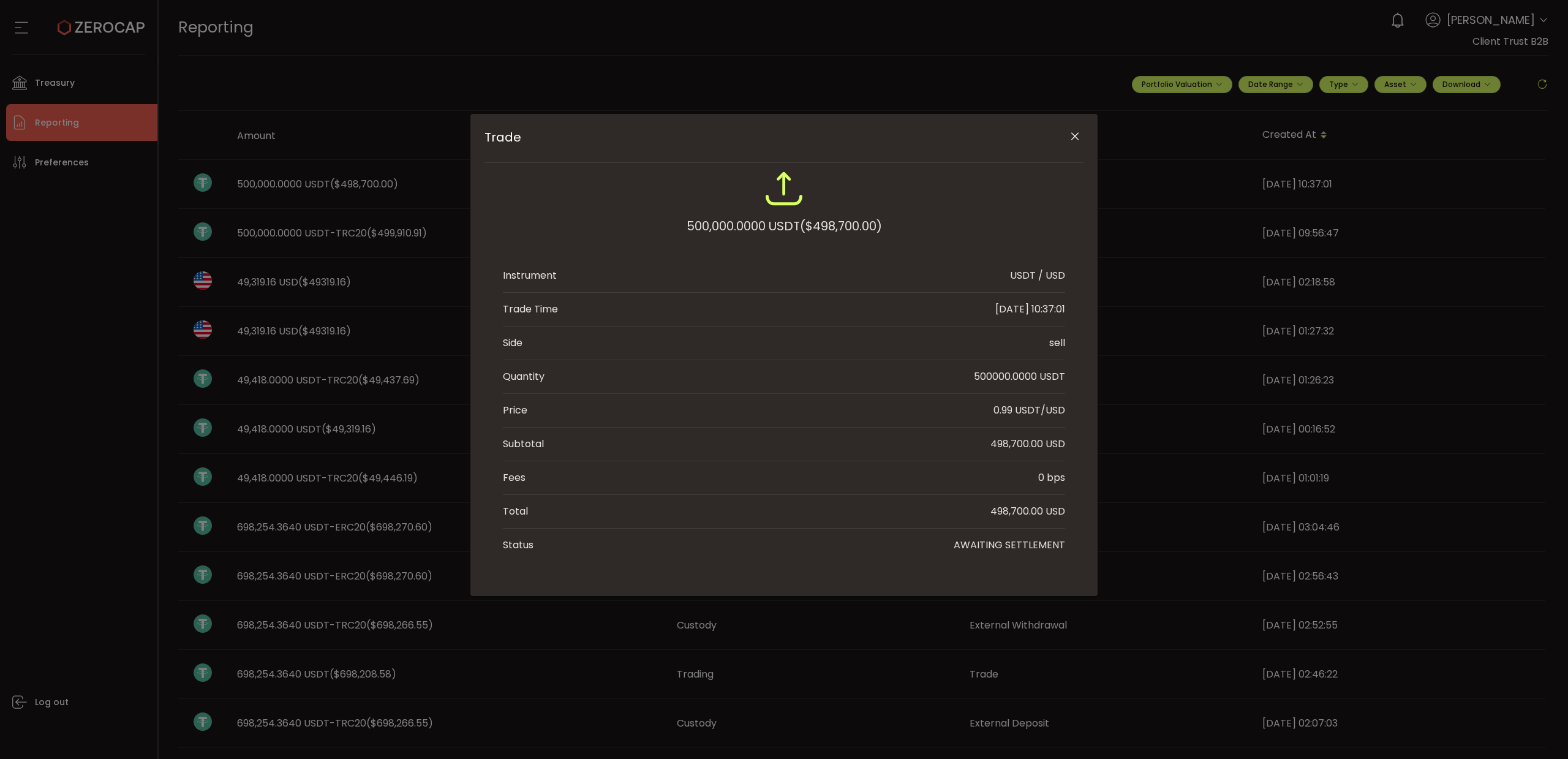
click at [1074, 134] on icon "Close" at bounding box center [1075, 136] width 12 height 12
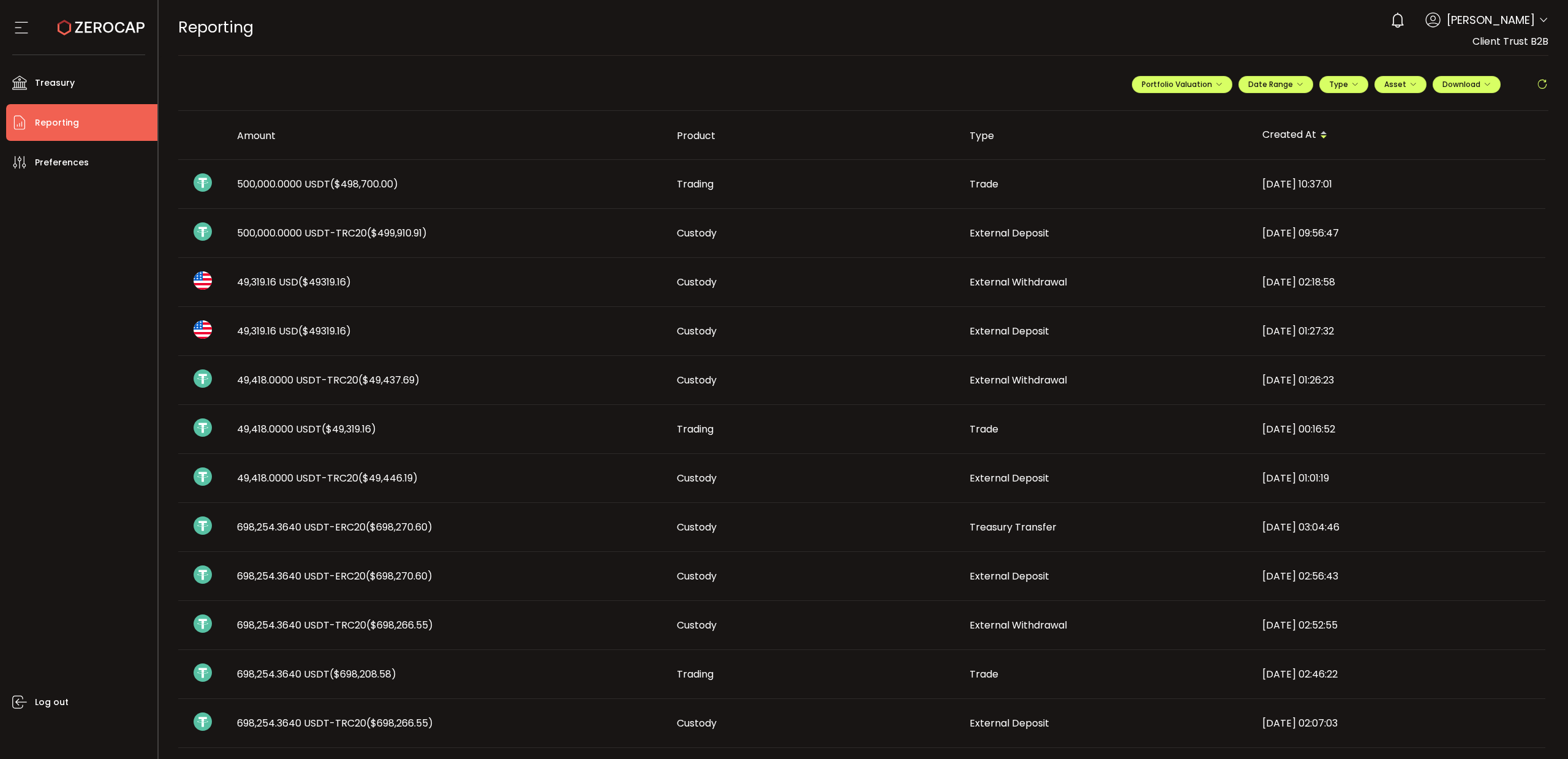
click at [1541, 86] on icon at bounding box center [1542, 85] width 12 height 12
click at [284, 187] on span "500,000.0000 USDT ($498,700.00)" at bounding box center [318, 184] width 161 height 14
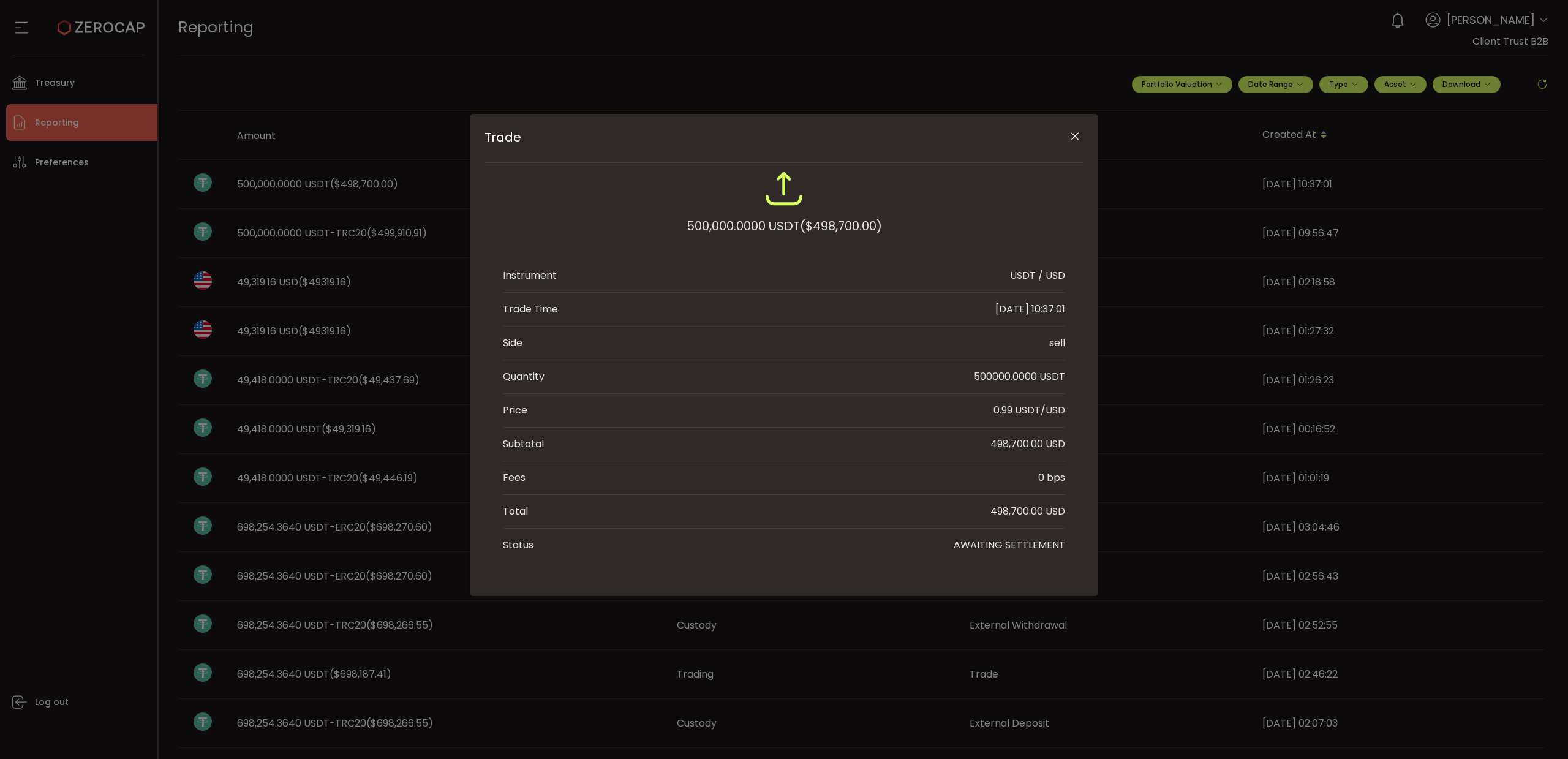
click at [1080, 134] on icon "Close" at bounding box center [1075, 136] width 12 height 12
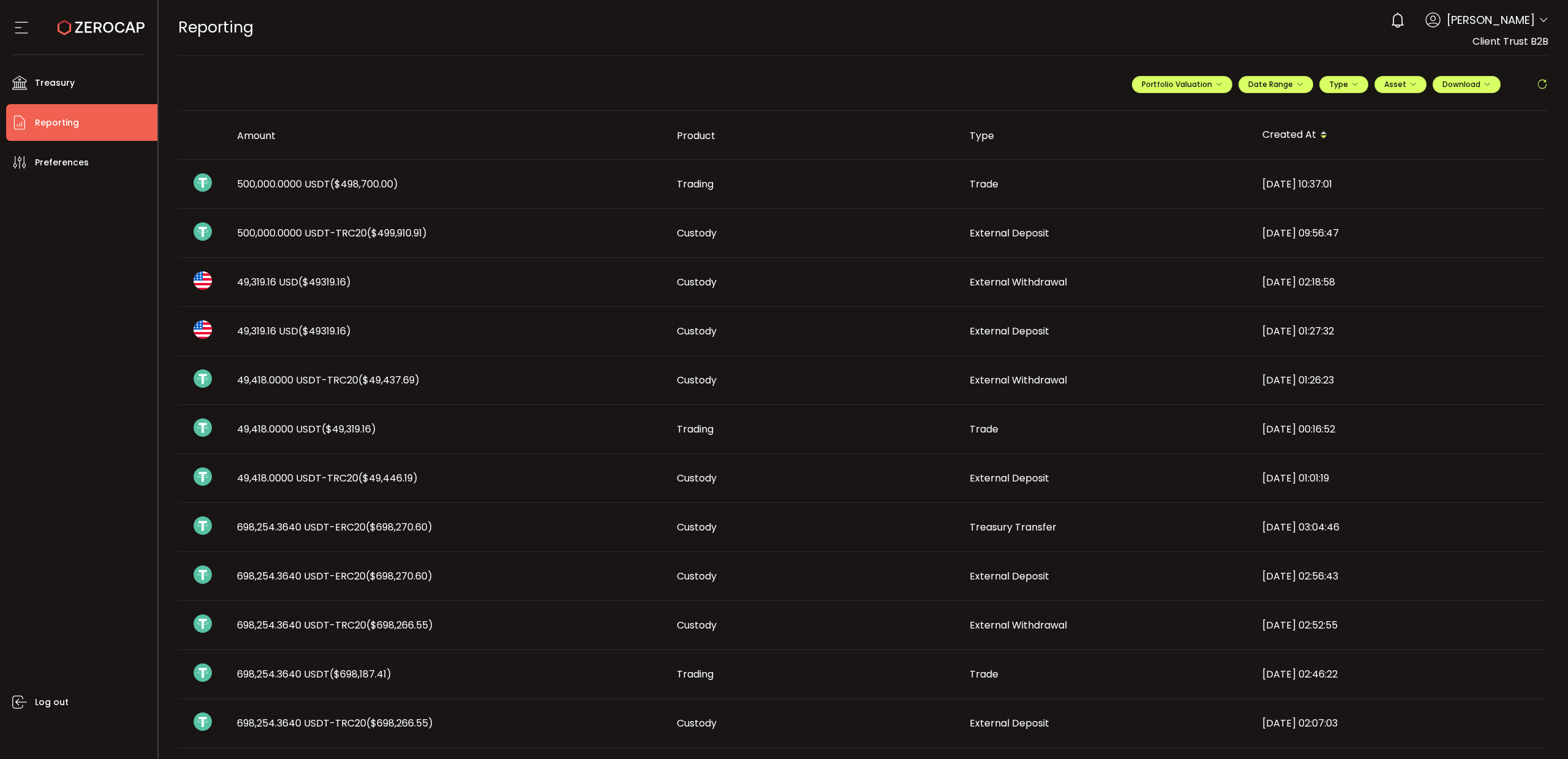
click at [345, 190] on span "($498,700.00)" at bounding box center [363, 184] width 68 height 14
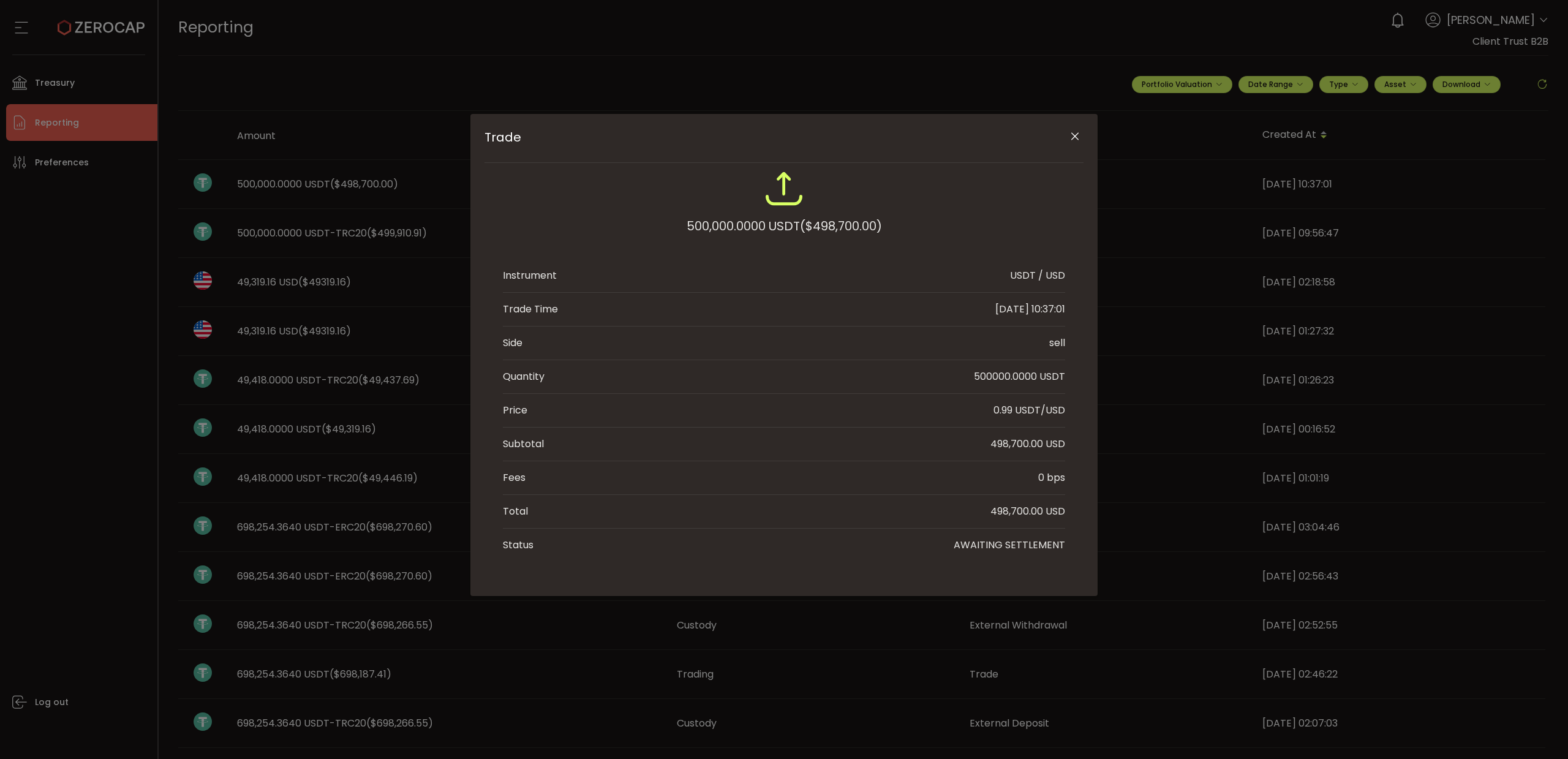
click at [345, 190] on div "Trade 500,000.0000 USDT ($498,700.00) Instrument USDT / USD Trade Time 2025-08-…" at bounding box center [784, 380] width 1568 height 759
click at [1074, 130] on icon "Close" at bounding box center [1075, 136] width 12 height 12
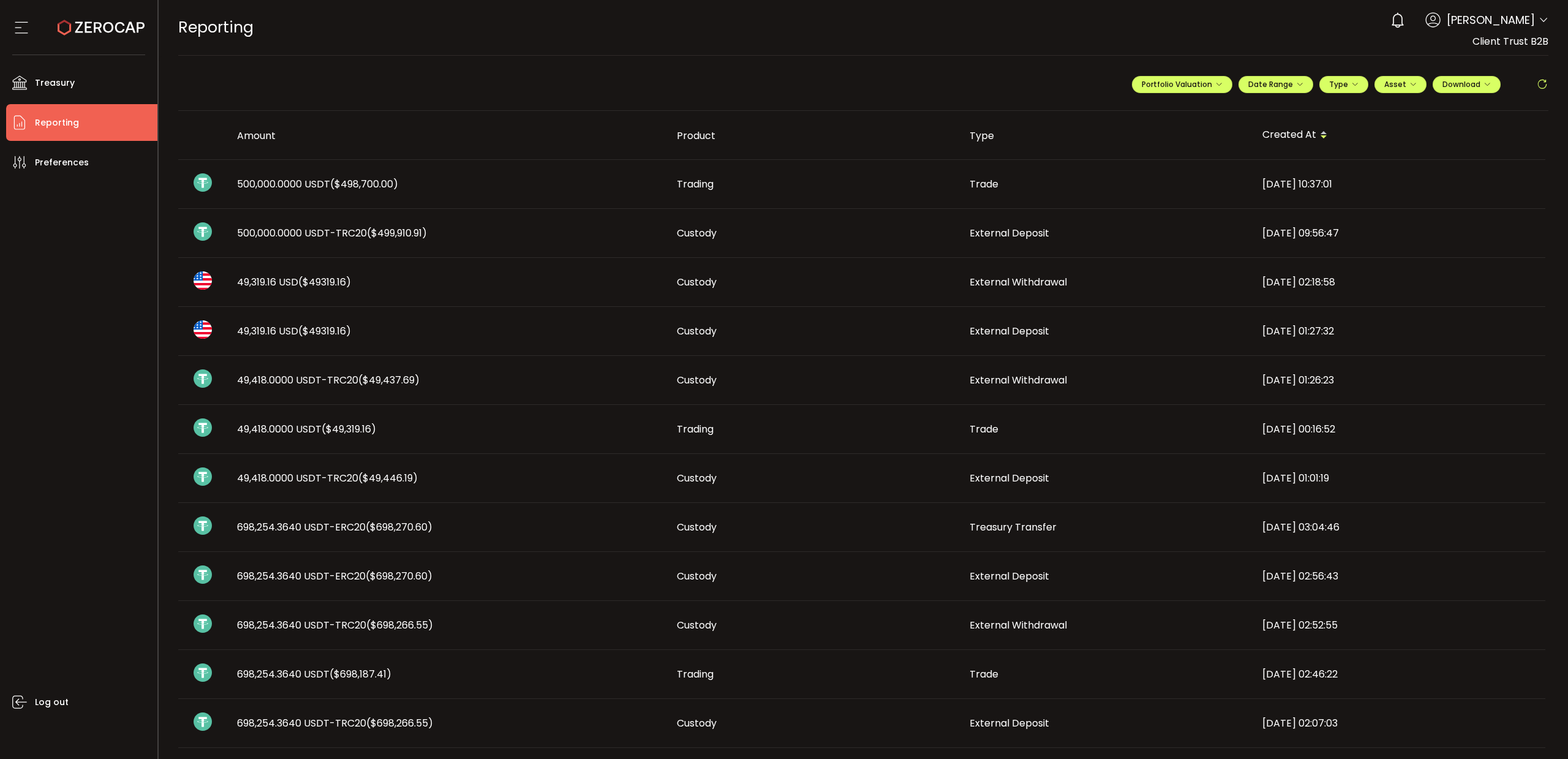
click at [1538, 87] on icon at bounding box center [1542, 85] width 12 height 12
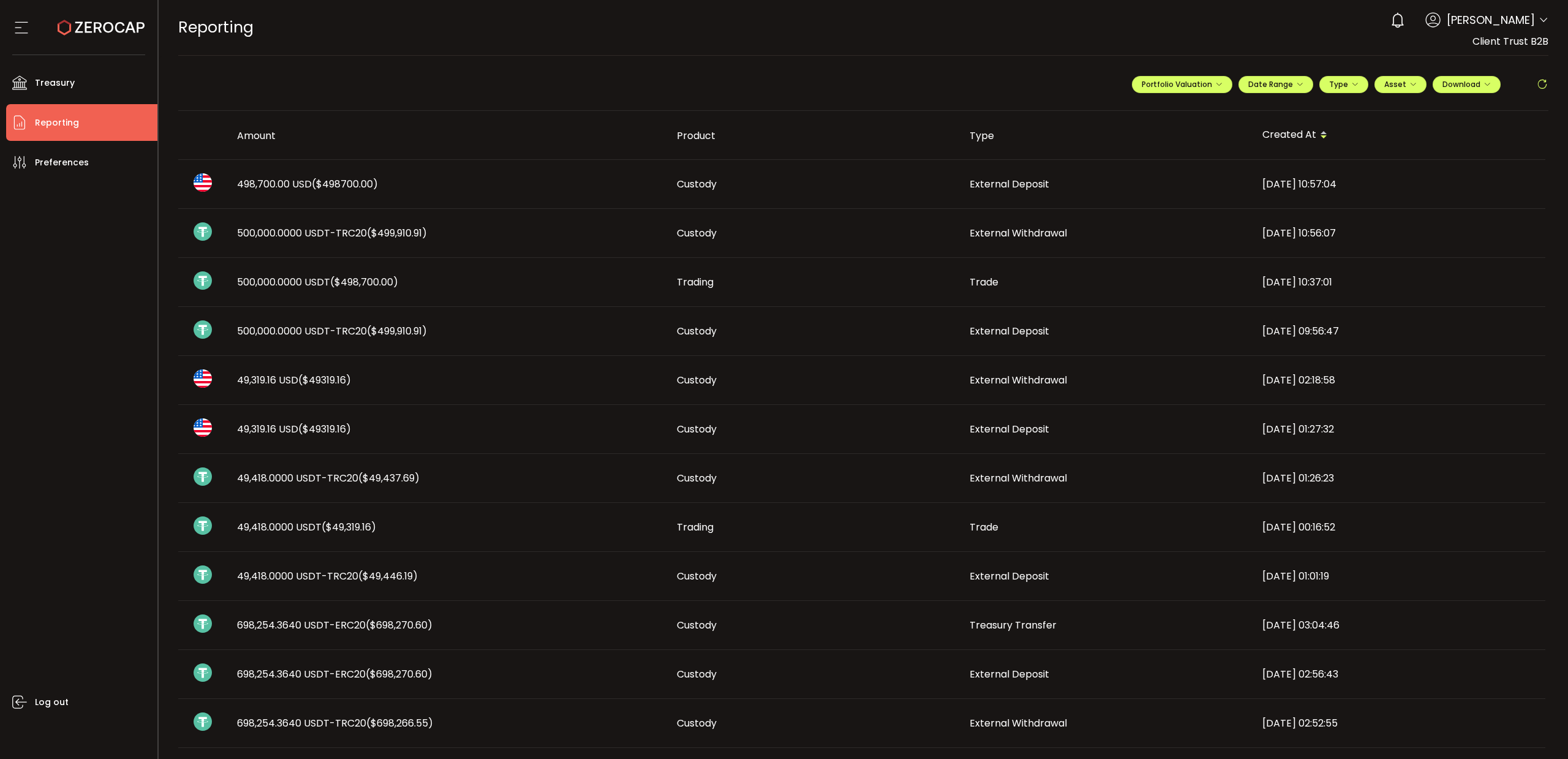
click at [366, 232] on span "500,000.0000 USDT-TRC20 ($499,910.91)" at bounding box center [332, 233] width 190 height 14
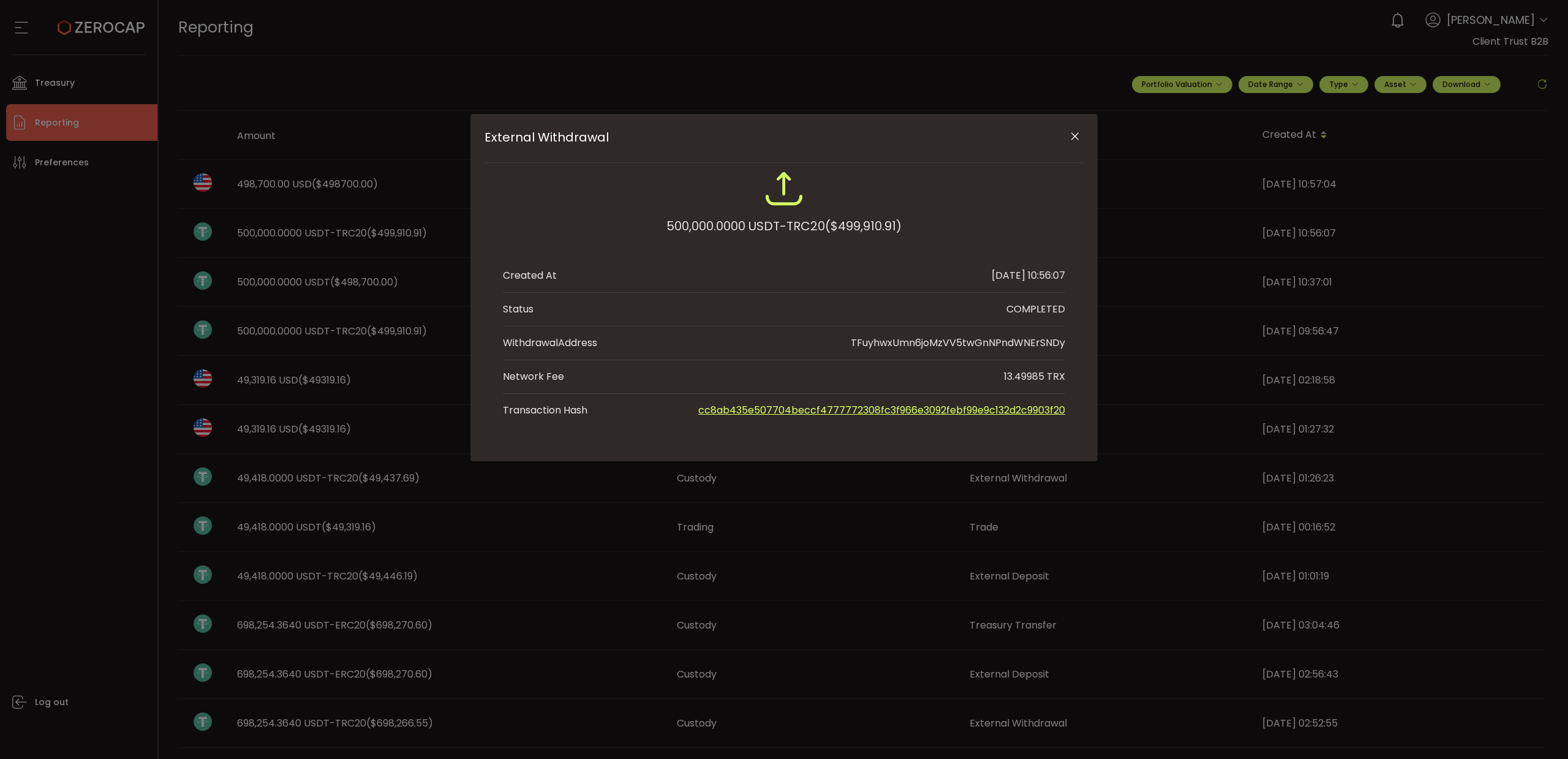
click at [1076, 140] on icon "Close" at bounding box center [1075, 136] width 12 height 12
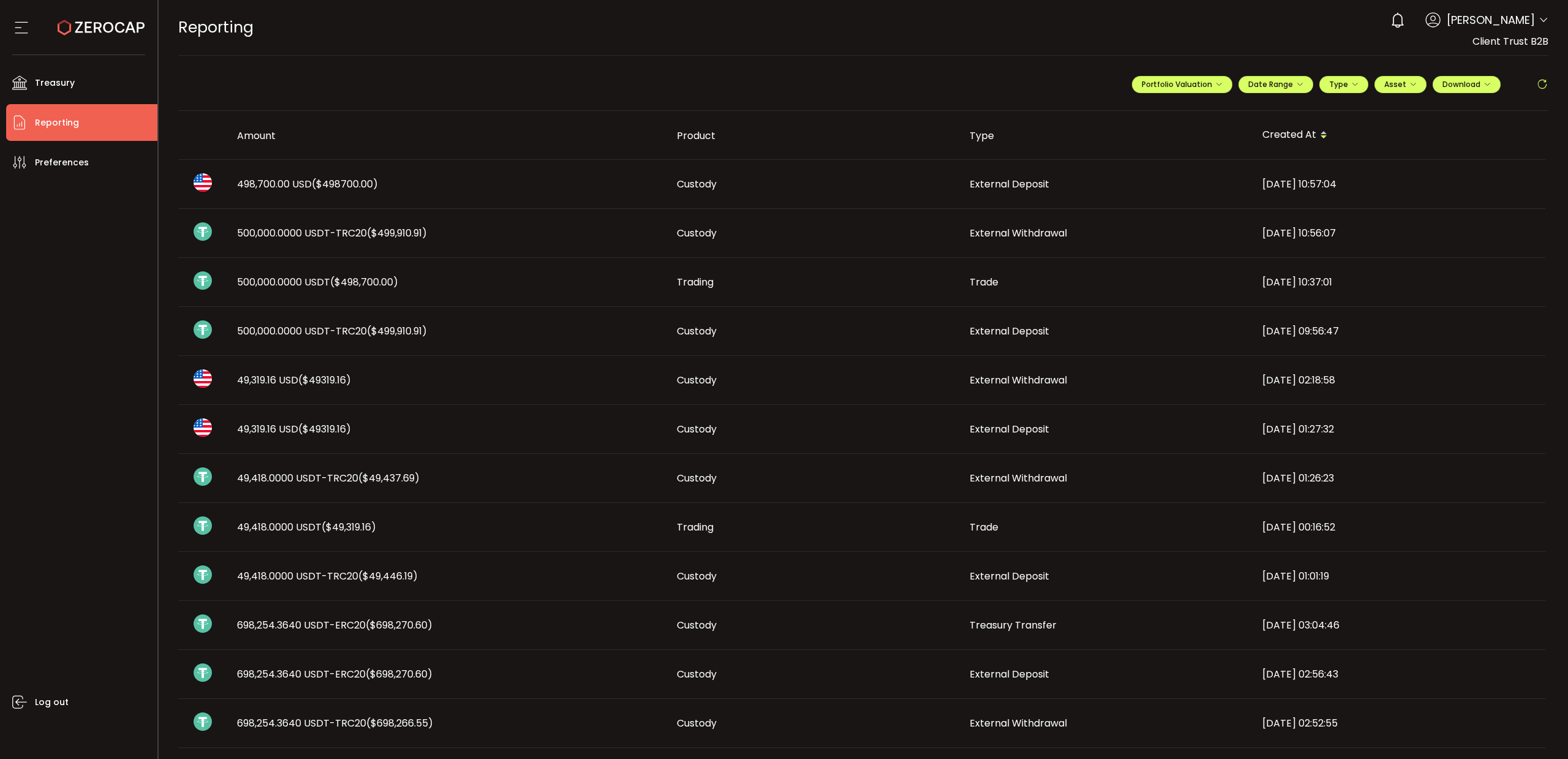
click at [321, 282] on span "500,000.0000 USDT ($498,700.00)" at bounding box center [318, 282] width 161 height 14
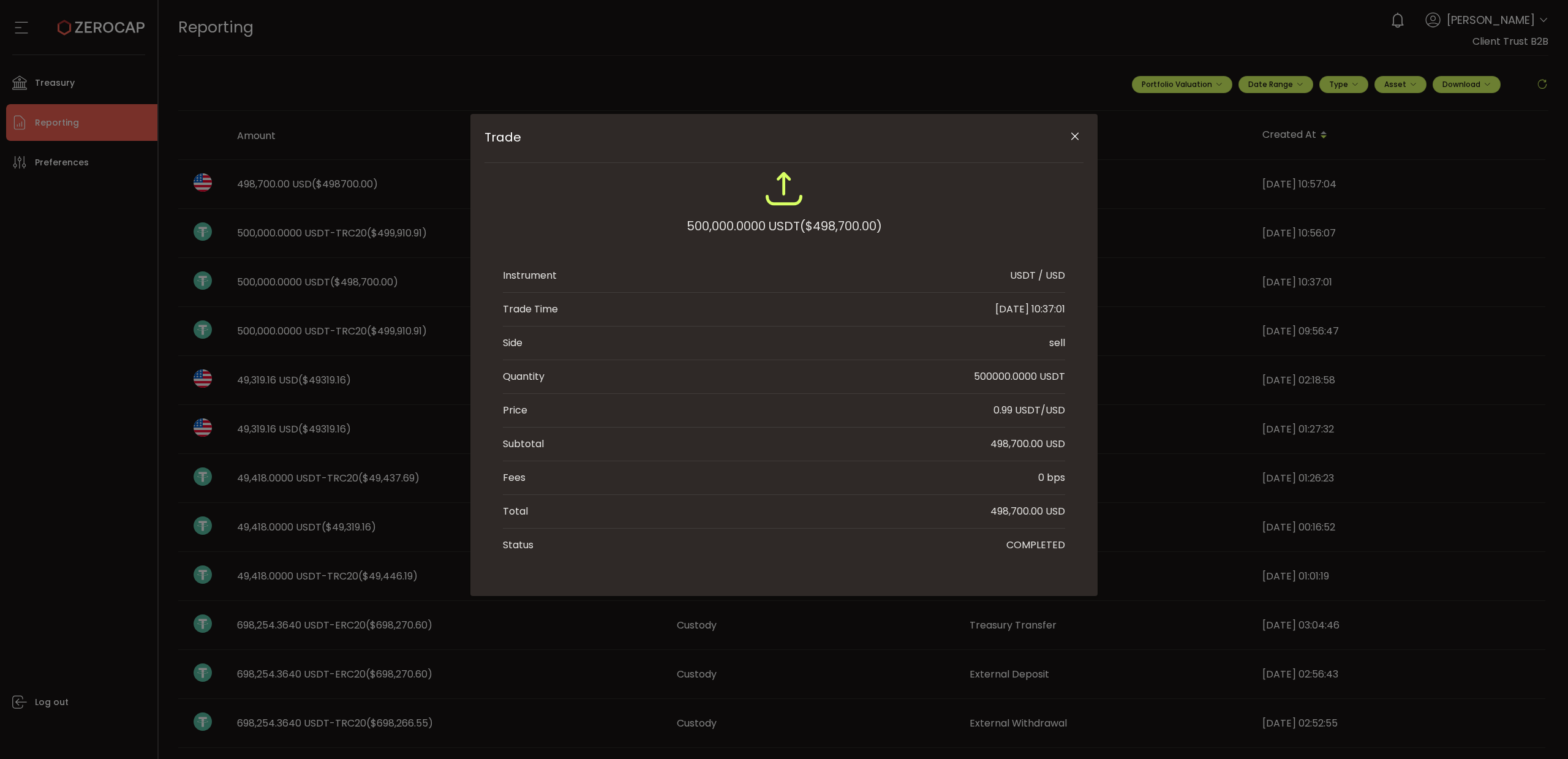
click at [1074, 130] on icon "Close" at bounding box center [1075, 136] width 12 height 12
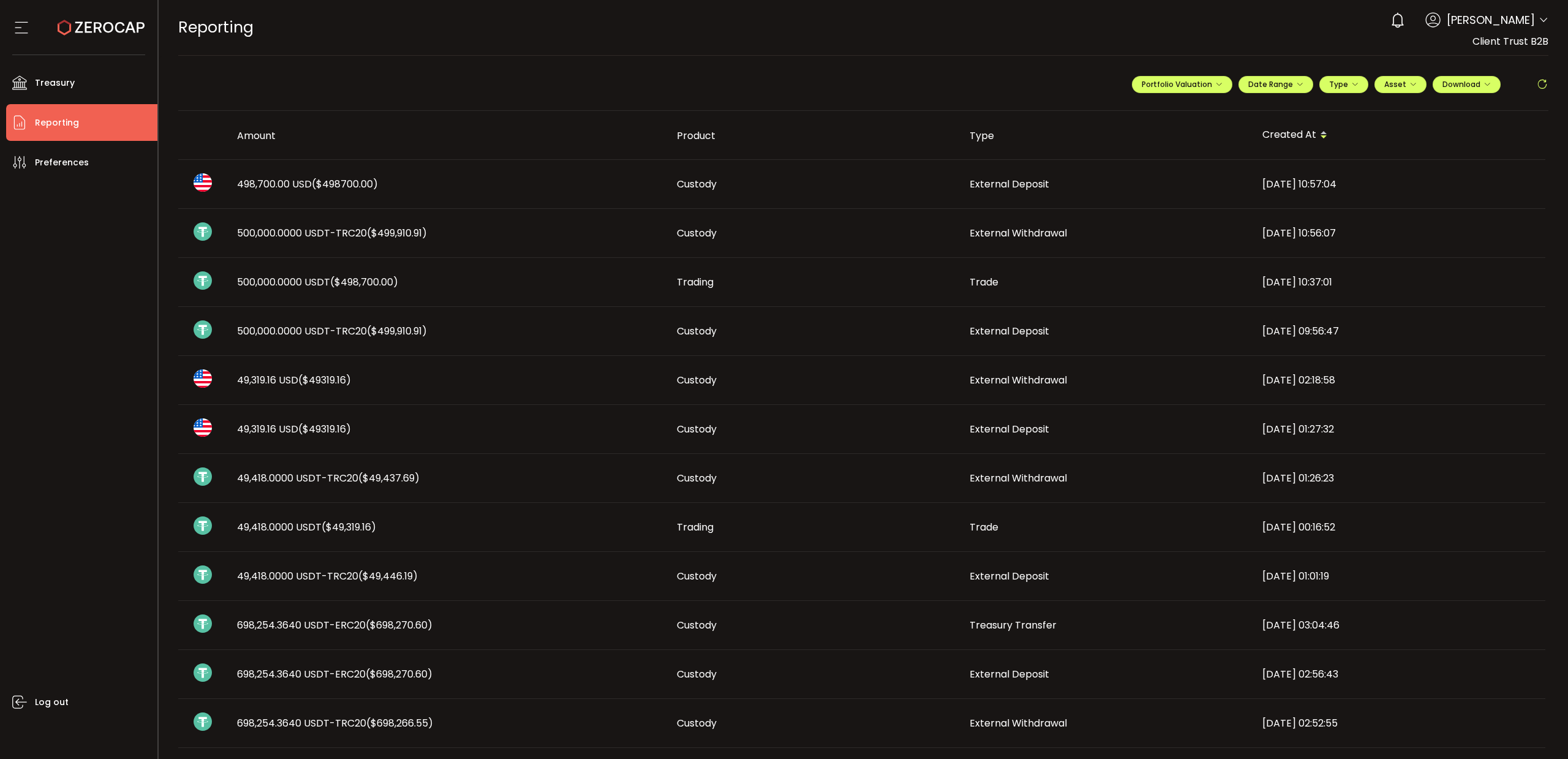
click at [296, 186] on span "498,700.00 USD ($498700.00)" at bounding box center [308, 184] width 141 height 14
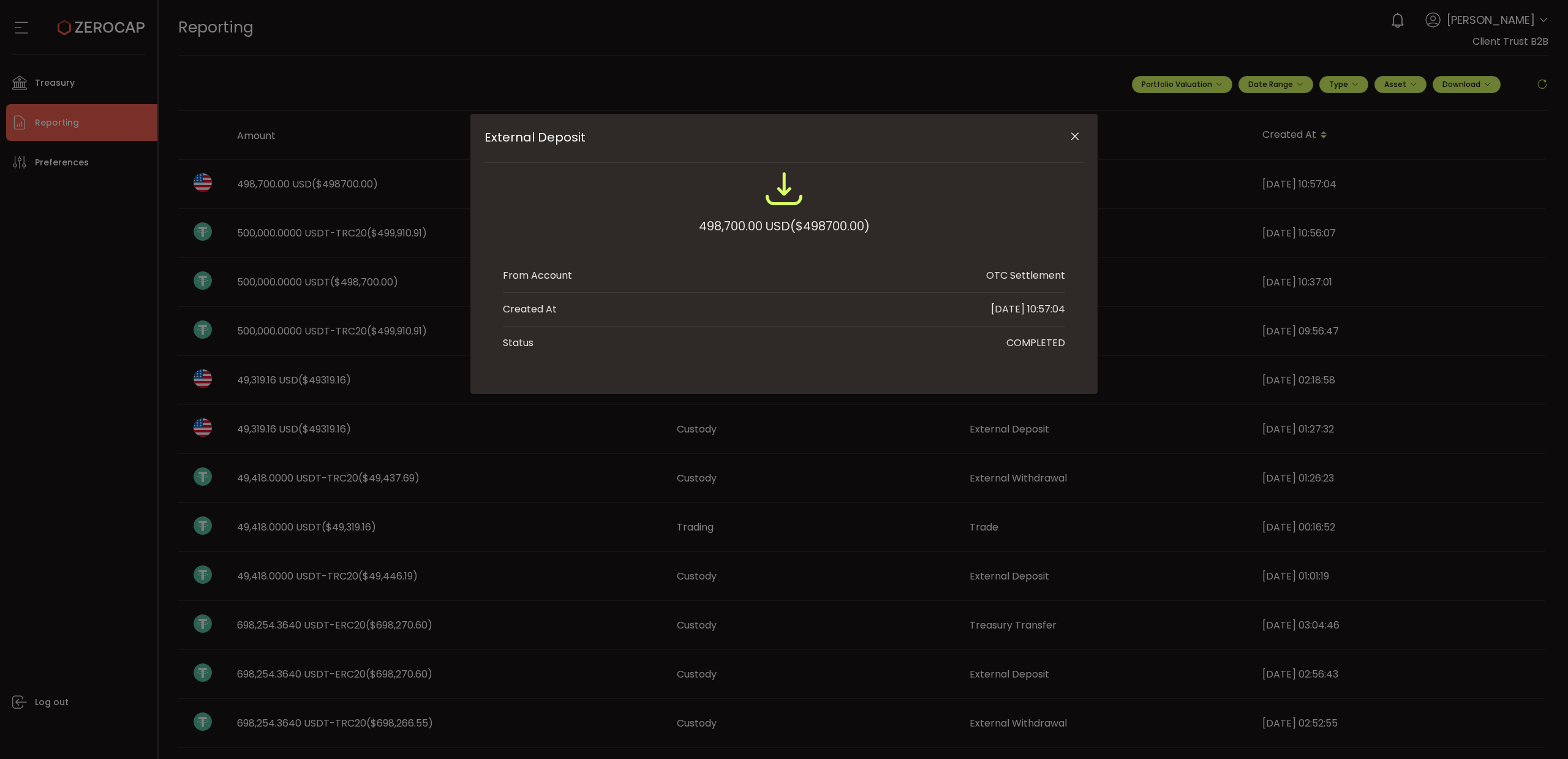
click at [1075, 139] on icon "Close" at bounding box center [1075, 136] width 12 height 12
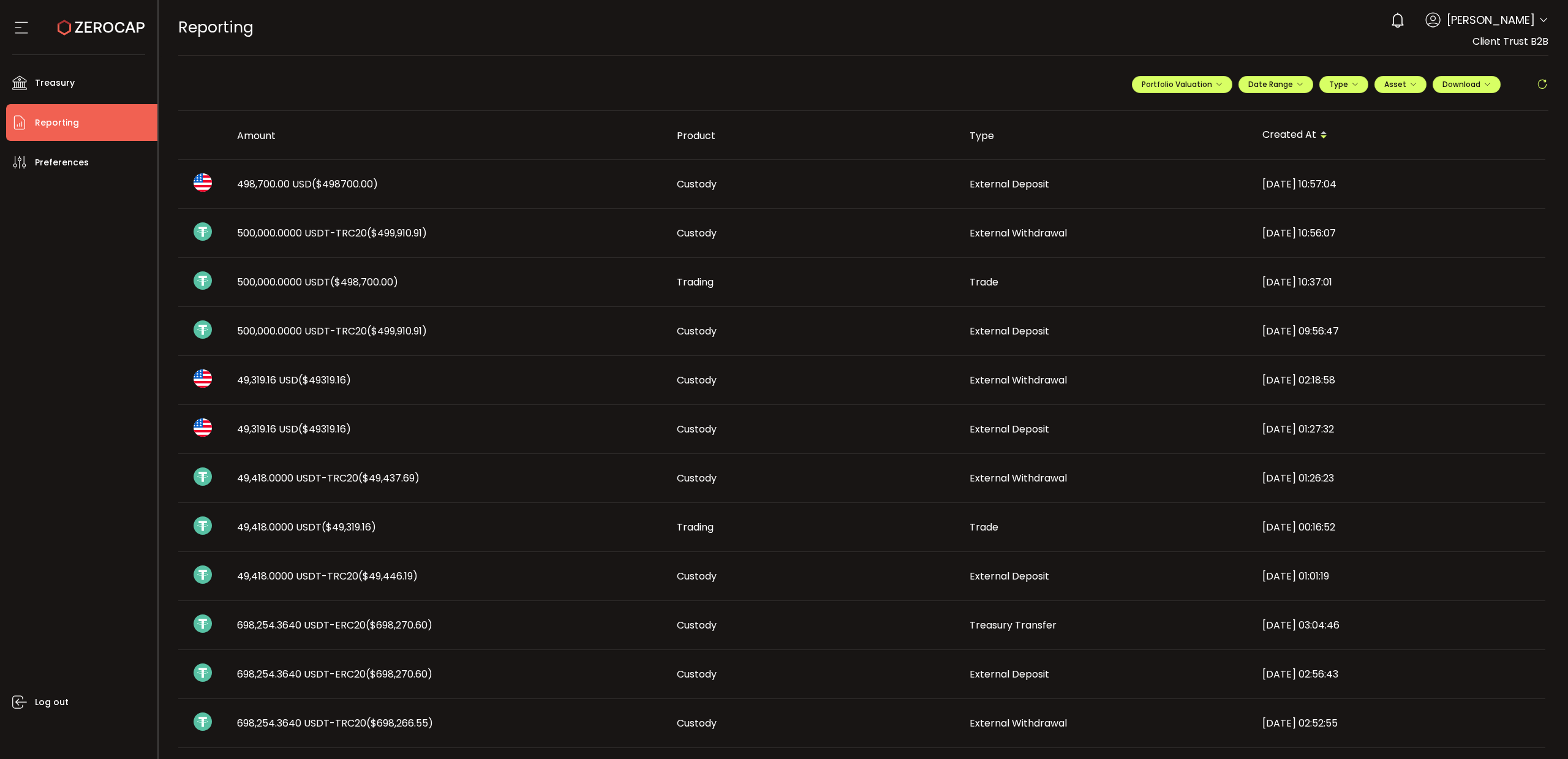
click at [301, 283] on span "500,000.0000 USDT ($498,700.00)" at bounding box center [318, 282] width 161 height 14
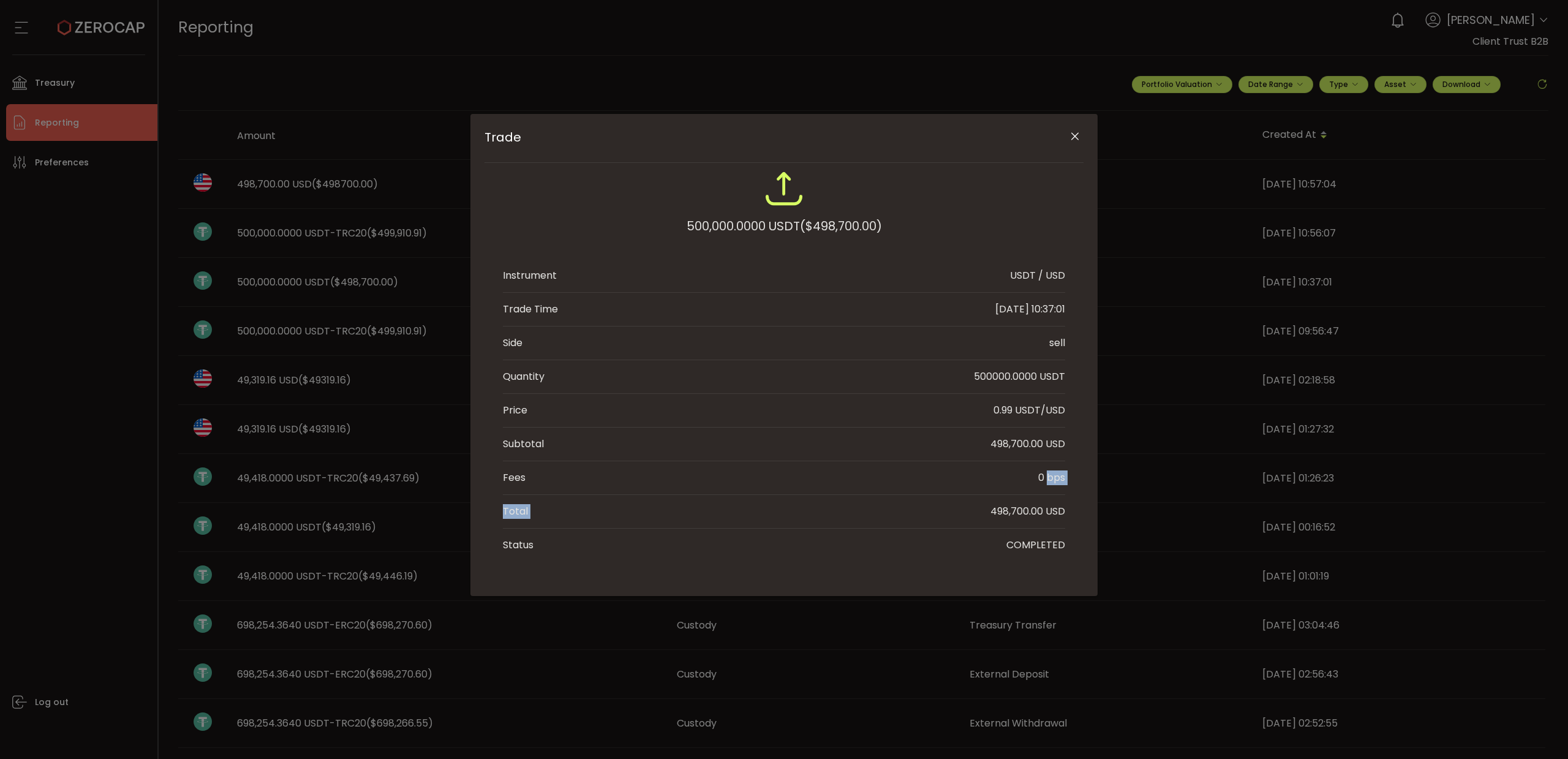
drag, startPoint x: 1047, startPoint y: 493, endPoint x: 967, endPoint y: 506, distance: 81.0
click at [967, 506] on ul "Instrument USDT / USD Trade Time 2025-08-20 10:37:01 Side sell Quantity 500000.…" at bounding box center [784, 409] width 562 height 302
click at [1074, 139] on icon "Close" at bounding box center [1075, 136] width 12 height 12
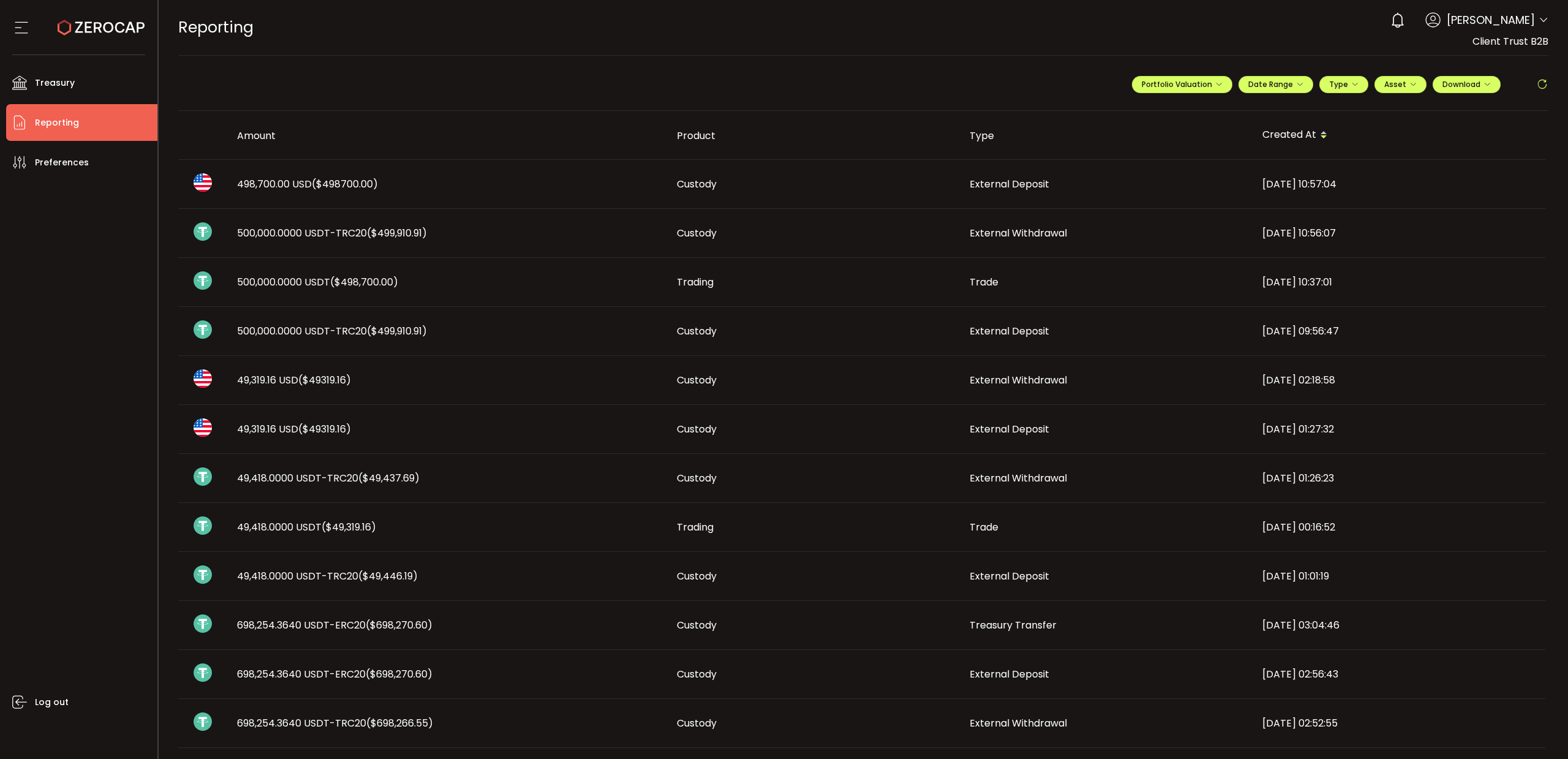
click at [360, 335] on span "500,000.0000 USDT-TRC20 ($499,910.91)" at bounding box center [332, 331] width 190 height 14
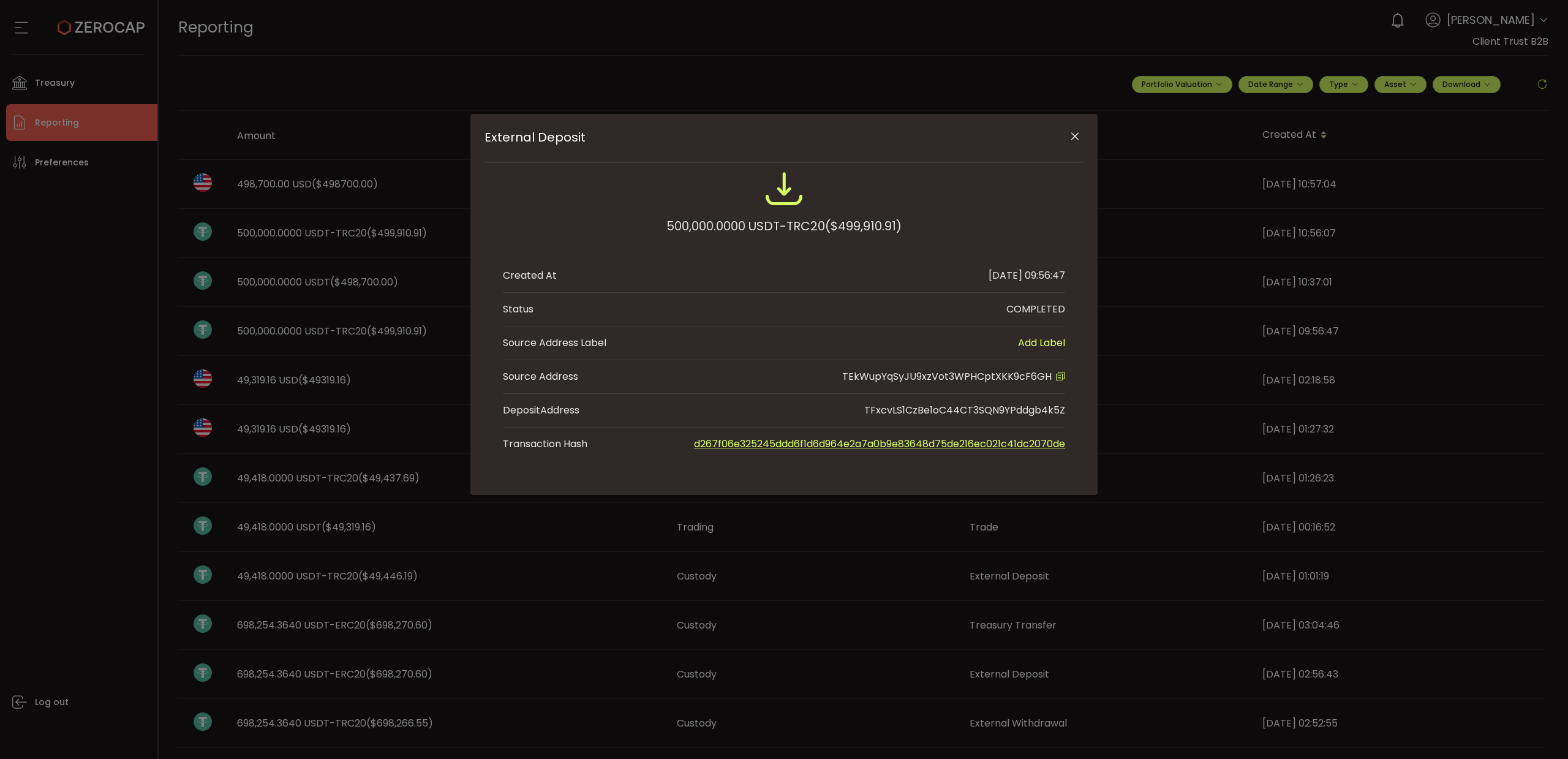
click at [1071, 136] on icon "Close" at bounding box center [1075, 136] width 12 height 12
